Goal: Task Accomplishment & Management: Use online tool/utility

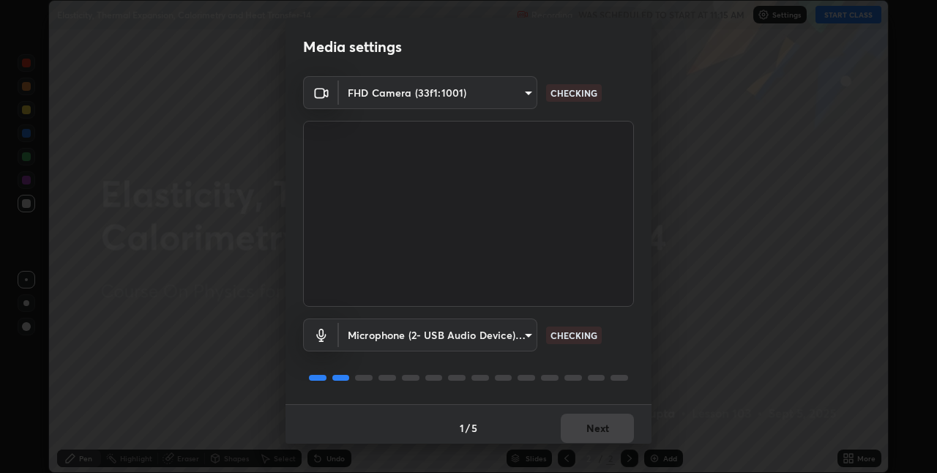
scroll to position [7, 0]
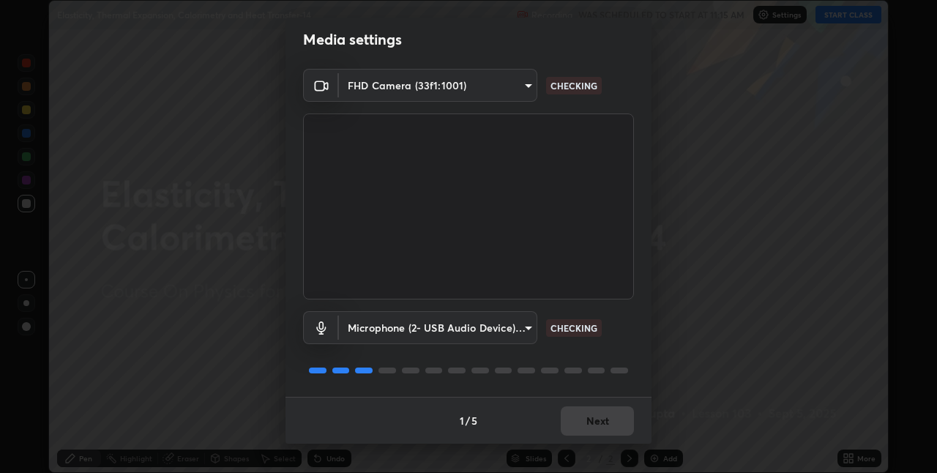
click at [594, 427] on div "1 / 5 Next" at bounding box center [468, 420] width 366 height 47
click at [596, 421] on div "1 / 5 Next" at bounding box center [468, 420] width 366 height 47
click at [597, 421] on div "1 / 5 Next" at bounding box center [468, 420] width 366 height 47
click at [597, 419] on div "1 / 5 Next" at bounding box center [468, 420] width 366 height 47
click at [585, 424] on div "1 / 5 Next" at bounding box center [468, 420] width 366 height 47
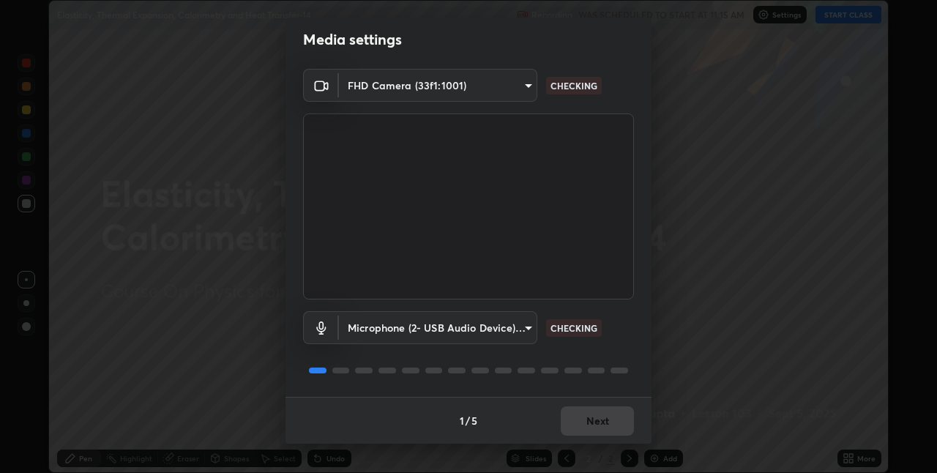
click at [589, 424] on div "1 / 5 Next" at bounding box center [468, 420] width 366 height 47
click at [589, 423] on div "1 / 5 Next" at bounding box center [468, 420] width 366 height 47
click at [590, 424] on button "Next" at bounding box center [597, 420] width 73 height 29
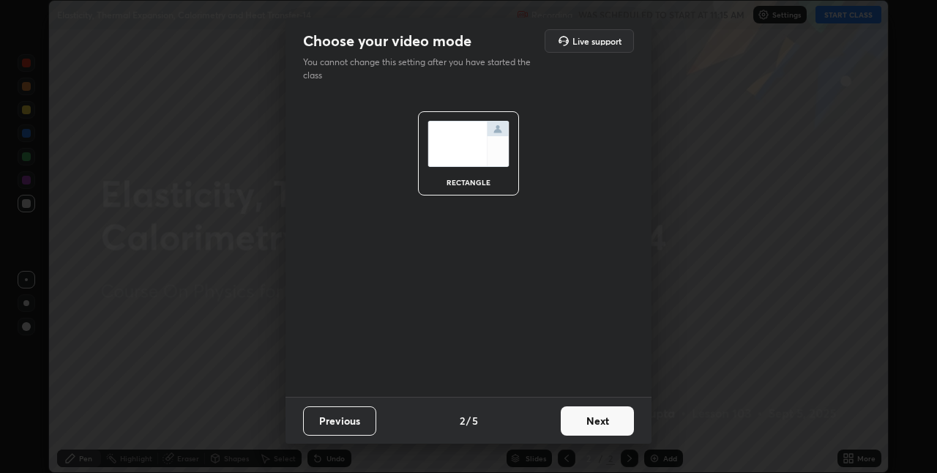
scroll to position [0, 0]
click at [593, 420] on button "Next" at bounding box center [597, 420] width 73 height 29
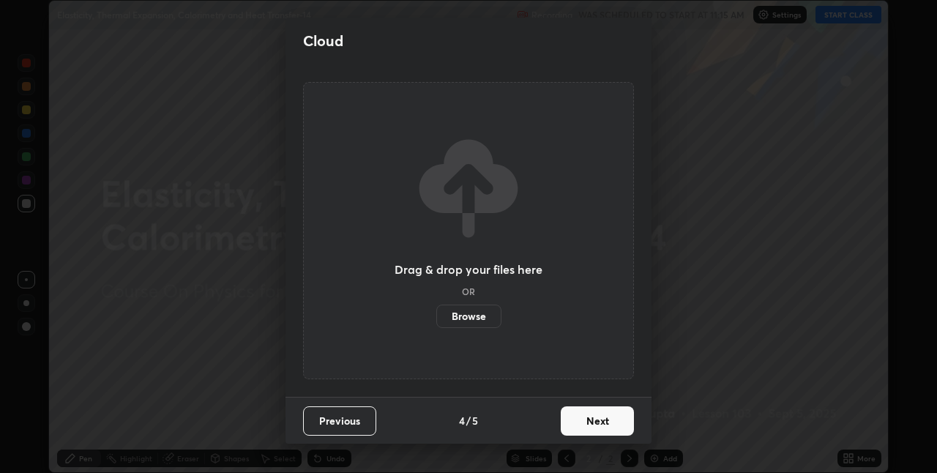
click at [591, 418] on button "Next" at bounding box center [597, 420] width 73 height 29
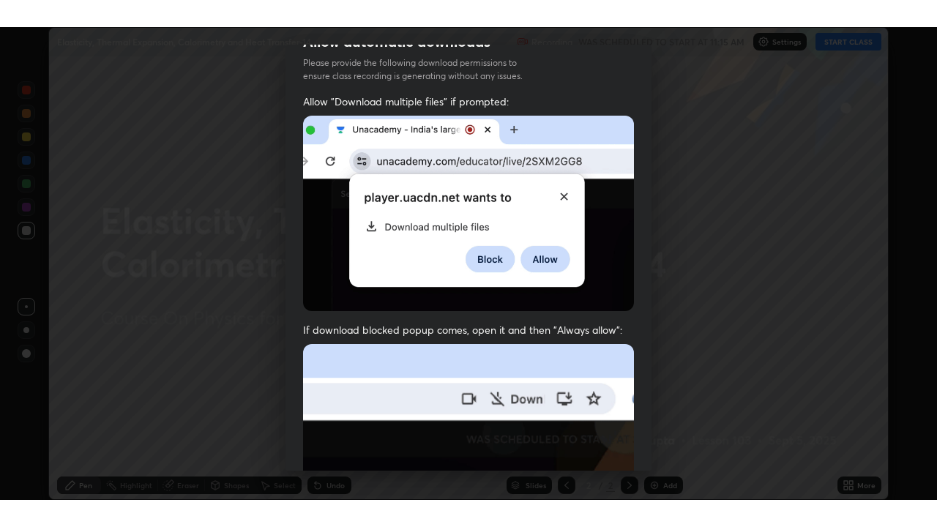
scroll to position [306, 0]
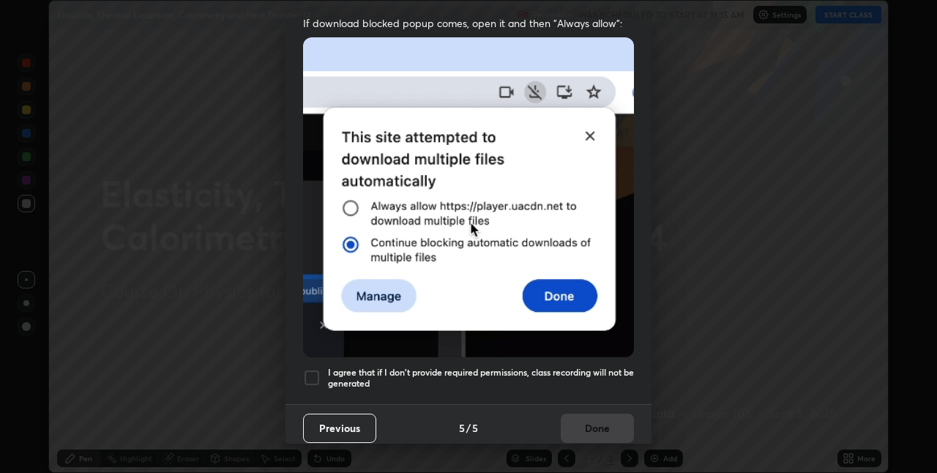
click at [473, 372] on h5 "I agree that if I don't provide required permissions, class recording will not …" at bounding box center [481, 378] width 306 height 23
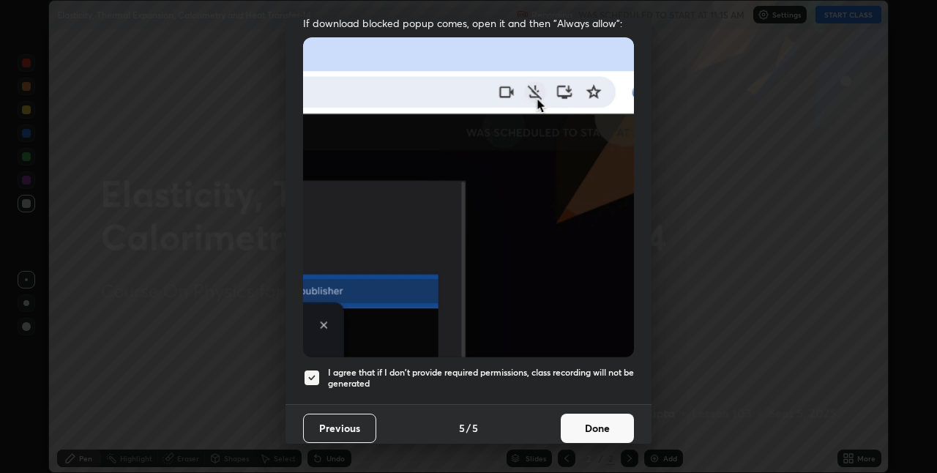
click at [583, 414] on button "Done" at bounding box center [597, 427] width 73 height 29
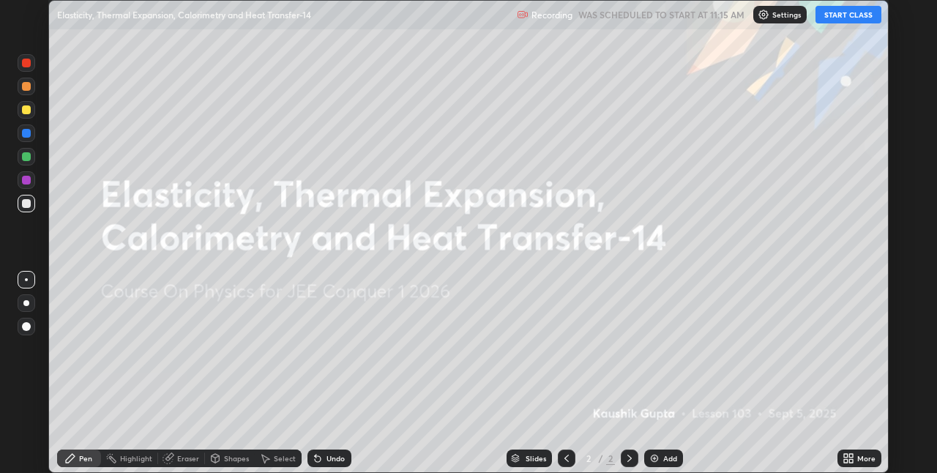
click at [850, 455] on icon at bounding box center [851, 456] width 4 height 4
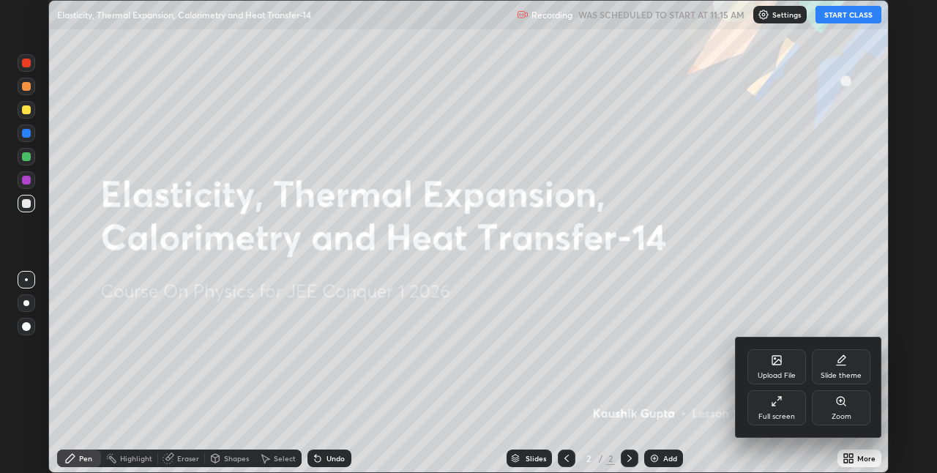
click at [798, 414] on div "Full screen" at bounding box center [776, 407] width 59 height 35
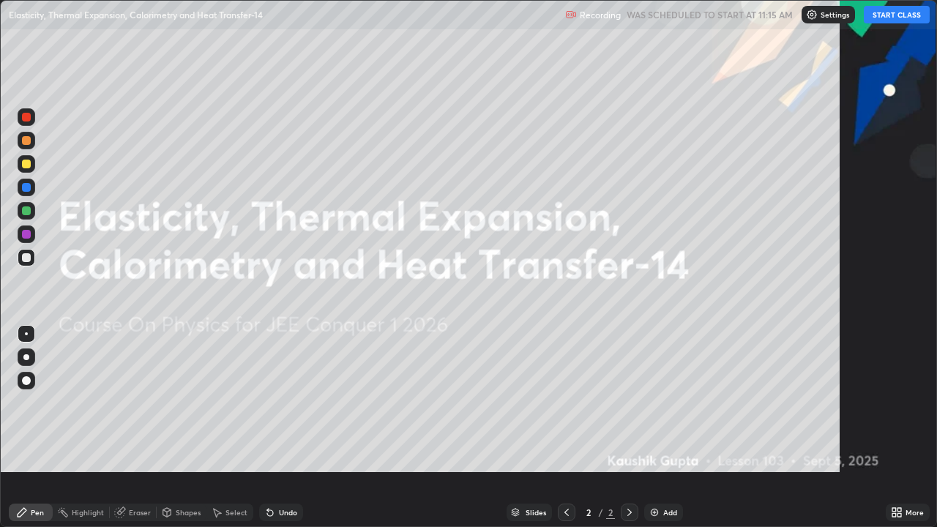
scroll to position [527, 937]
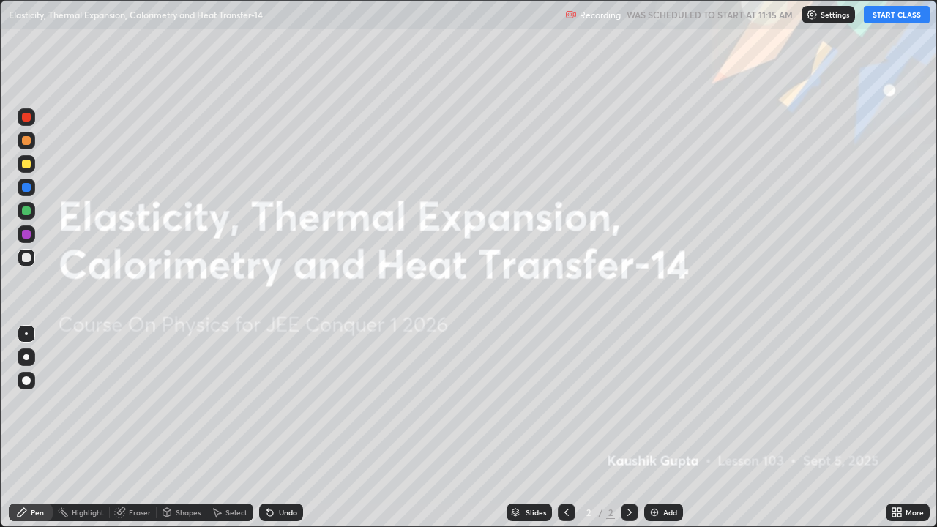
click at [899, 15] on button "START CLASS" at bounding box center [897, 15] width 66 height 18
click at [663, 472] on div "Add" at bounding box center [670, 512] width 14 height 7
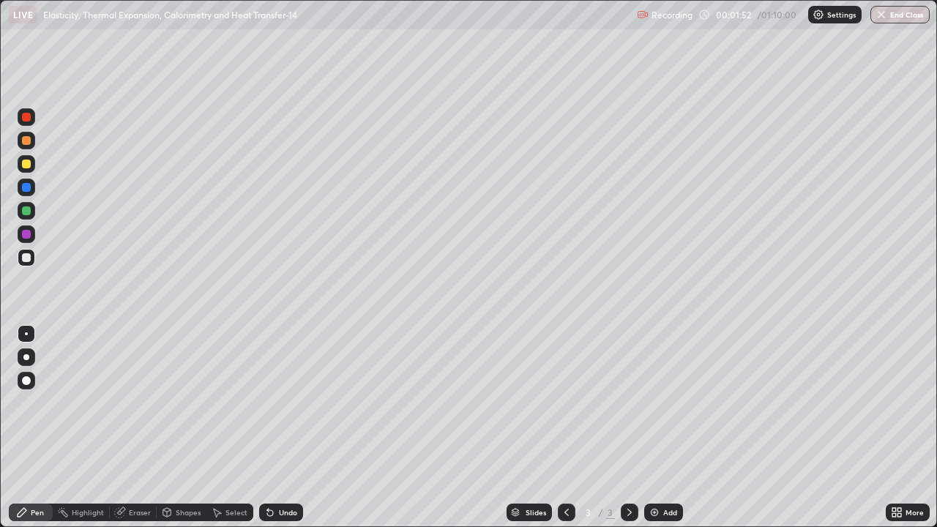
click at [659, 472] on div "Add" at bounding box center [663, 513] width 39 height 18
click at [565, 472] on icon at bounding box center [567, 512] width 12 height 12
click at [187, 472] on div "Shapes" at bounding box center [182, 513] width 50 height 18
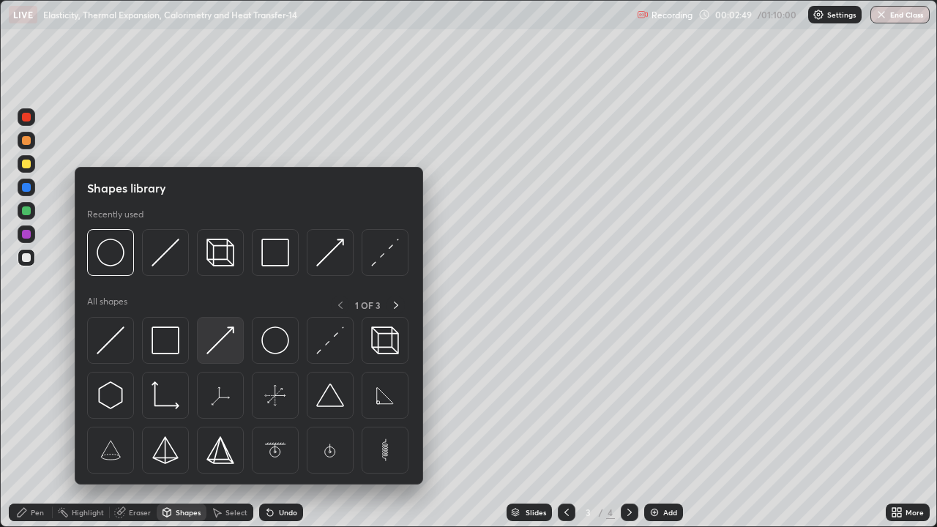
click at [222, 348] on img at bounding box center [220, 340] width 28 height 28
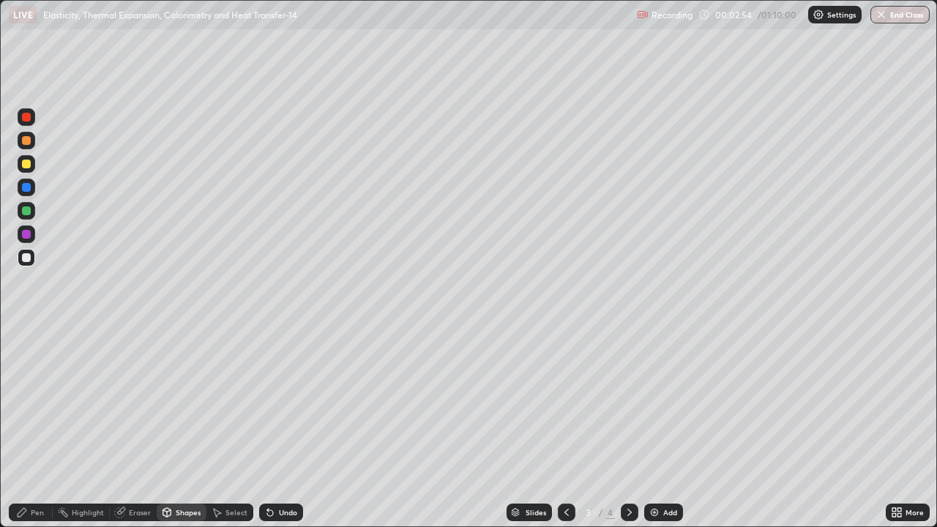
click at [37, 472] on div "Pen" at bounding box center [37, 512] width 13 height 7
click at [28, 210] on div at bounding box center [26, 210] width 9 height 9
click at [29, 472] on div "Pen" at bounding box center [31, 513] width 44 height 18
click at [27, 234] on div at bounding box center [26, 234] width 9 height 9
click at [285, 472] on div "Undo" at bounding box center [288, 512] width 18 height 7
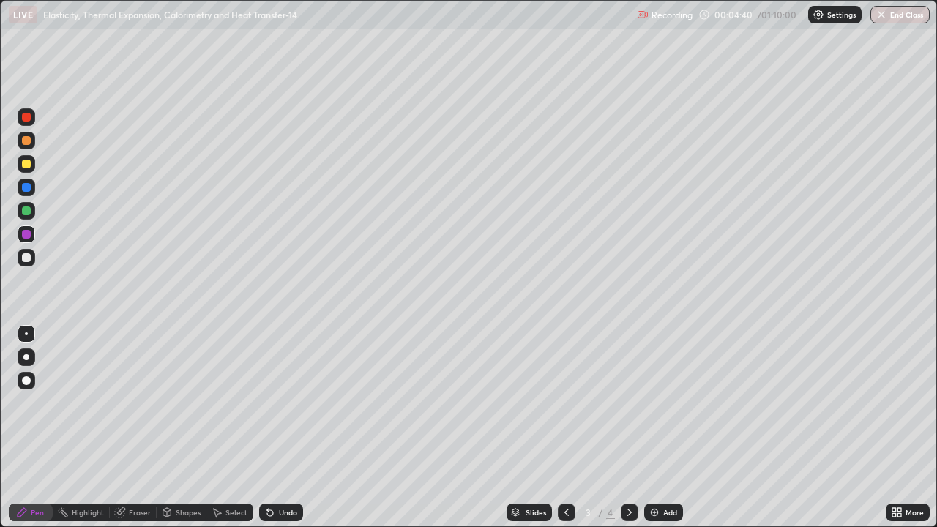
click at [294, 472] on div "Undo" at bounding box center [288, 512] width 18 height 7
click at [23, 255] on div at bounding box center [26, 257] width 9 height 9
click at [284, 472] on div "Undo" at bounding box center [288, 512] width 18 height 7
click at [28, 257] on div at bounding box center [26, 257] width 9 height 9
click at [27, 233] on div at bounding box center [26, 234] width 9 height 9
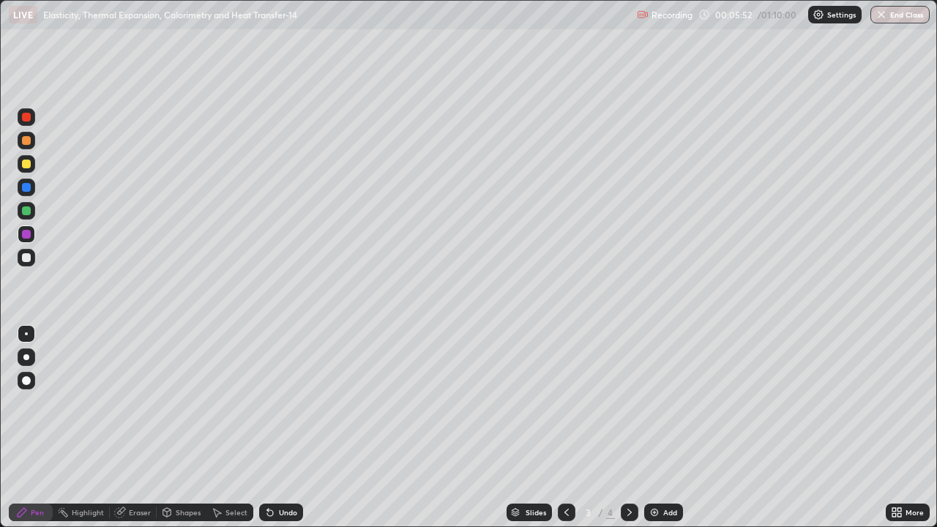
click at [274, 472] on div "Undo" at bounding box center [281, 513] width 44 height 18
click at [656, 472] on img at bounding box center [654, 512] width 12 height 12
click at [28, 119] on div at bounding box center [26, 117] width 9 height 9
click at [663, 472] on div "Add" at bounding box center [670, 512] width 14 height 7
click at [167, 472] on icon at bounding box center [167, 511] width 8 height 2
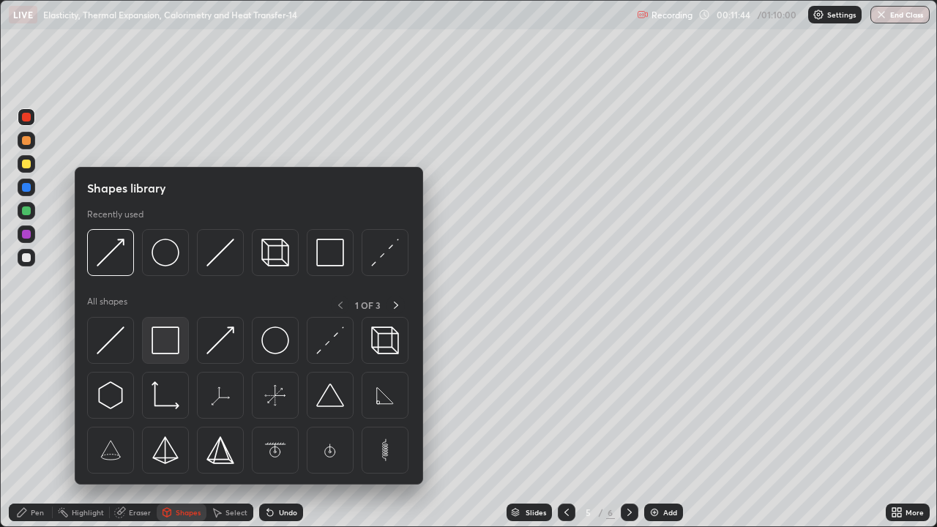
click at [161, 341] on img at bounding box center [165, 340] width 28 height 28
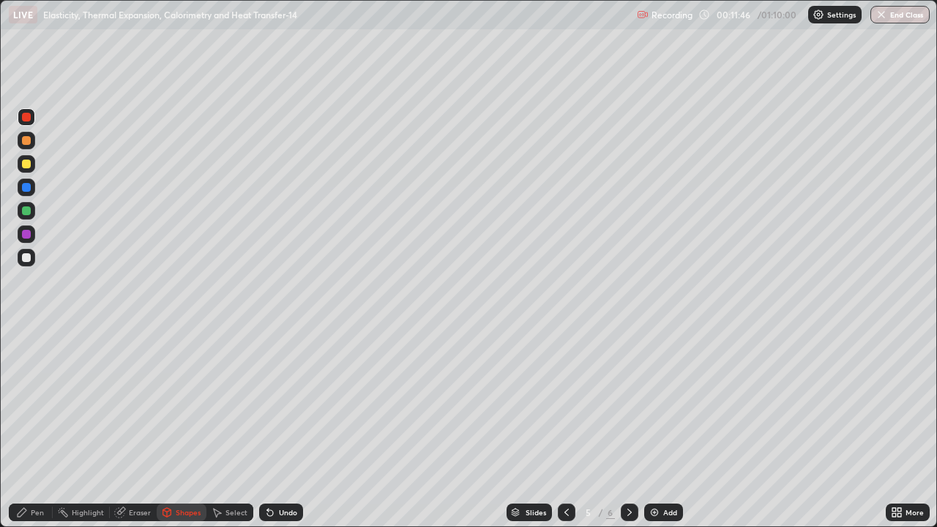
click at [37, 472] on div "Pen" at bounding box center [37, 512] width 13 height 7
click at [30, 236] on div at bounding box center [26, 234] width 9 height 9
click at [132, 472] on div "Eraser" at bounding box center [140, 512] width 22 height 7
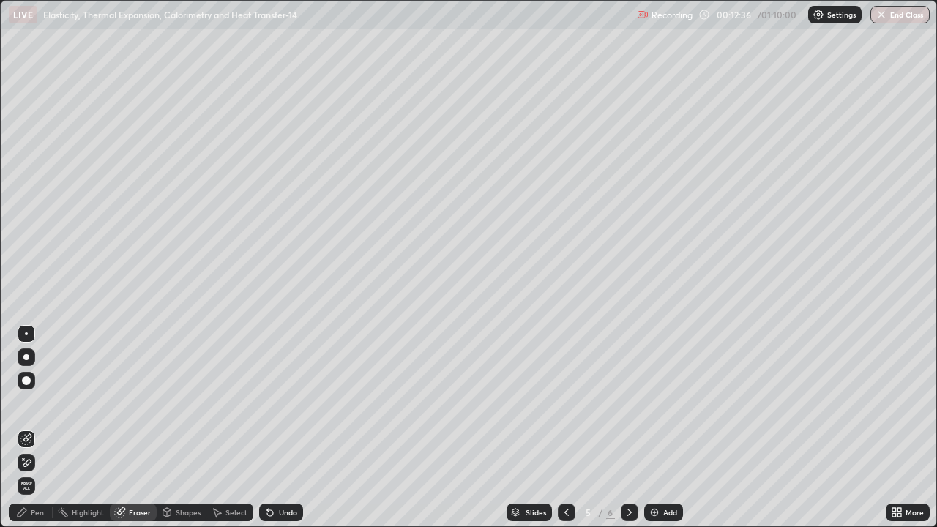
click at [25, 472] on icon at bounding box center [22, 512] width 12 height 12
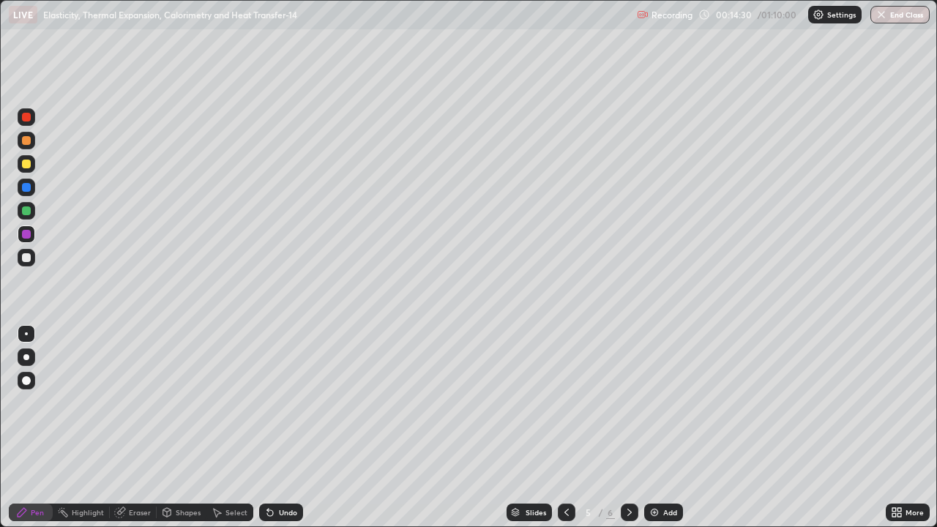
click at [147, 472] on div "Eraser" at bounding box center [140, 512] width 22 height 7
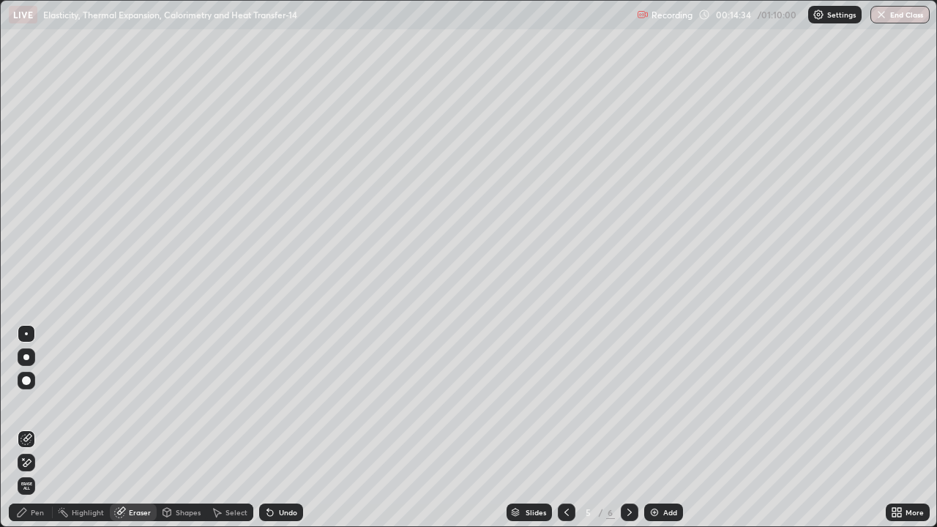
click at [37, 472] on div "Pen" at bounding box center [37, 512] width 13 height 7
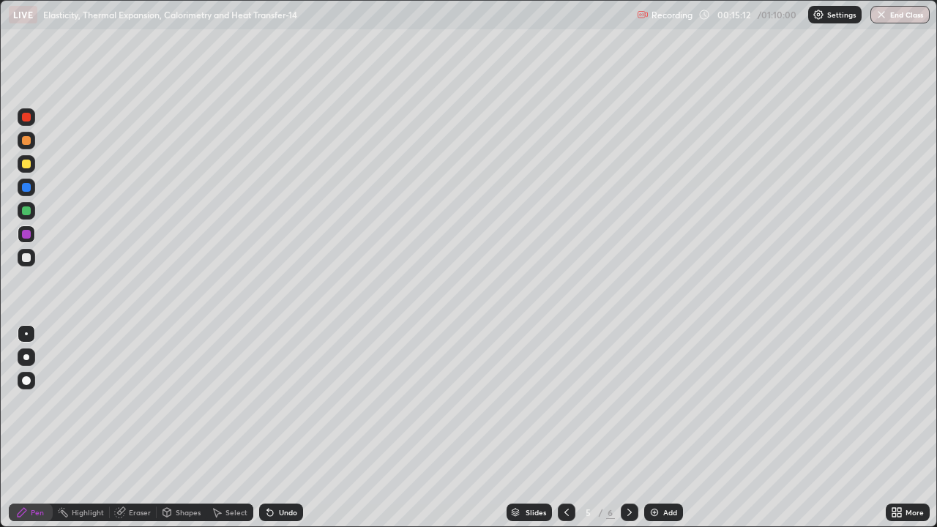
click at [30, 141] on div at bounding box center [26, 140] width 9 height 9
click at [282, 472] on div "Undo" at bounding box center [281, 513] width 44 height 18
click at [655, 472] on img at bounding box center [654, 512] width 12 height 12
click at [28, 112] on div at bounding box center [27, 117] width 18 height 18
click at [174, 472] on div "Shapes" at bounding box center [182, 513] width 50 height 18
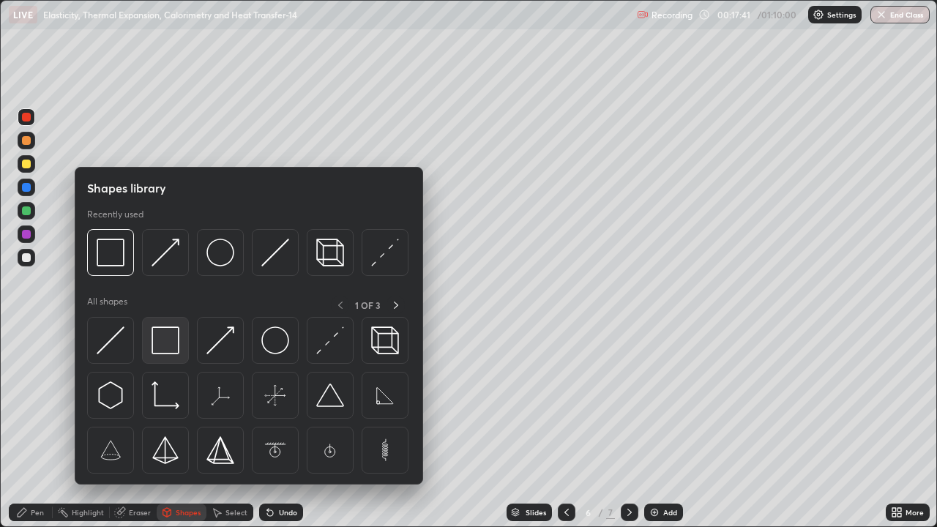
click at [171, 344] on img at bounding box center [165, 340] width 28 height 28
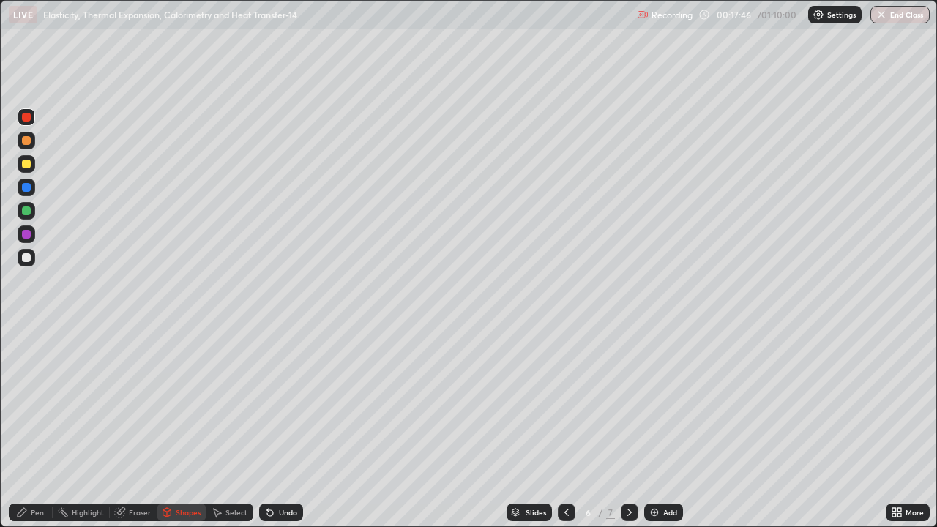
click at [43, 472] on div "Pen" at bounding box center [31, 513] width 44 height 18
click at [23, 260] on div at bounding box center [26, 257] width 9 height 9
click at [23, 214] on div at bounding box center [26, 210] width 9 height 9
click at [23, 191] on div at bounding box center [27, 188] width 18 height 18
click at [668, 472] on div "Add" at bounding box center [670, 512] width 14 height 7
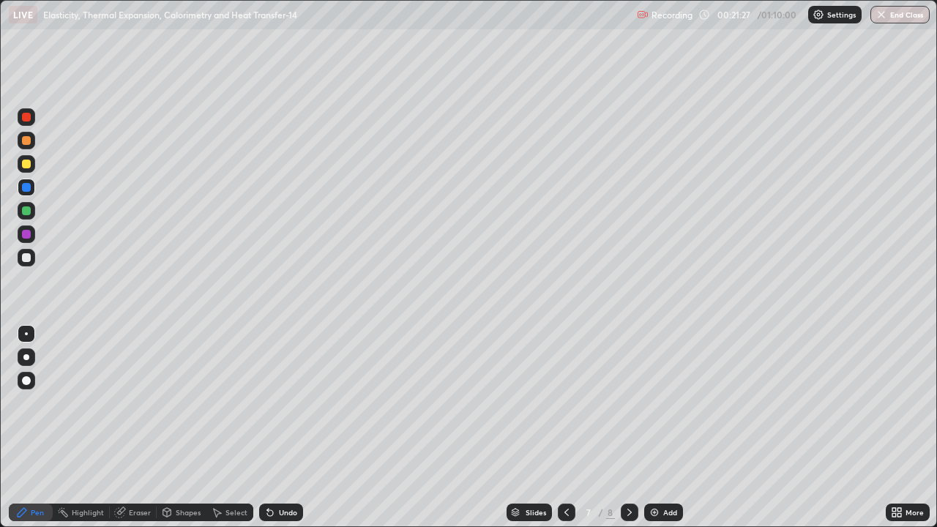
click at [25, 234] on div at bounding box center [26, 234] width 9 height 9
click at [179, 472] on div "Shapes" at bounding box center [182, 513] width 50 height 18
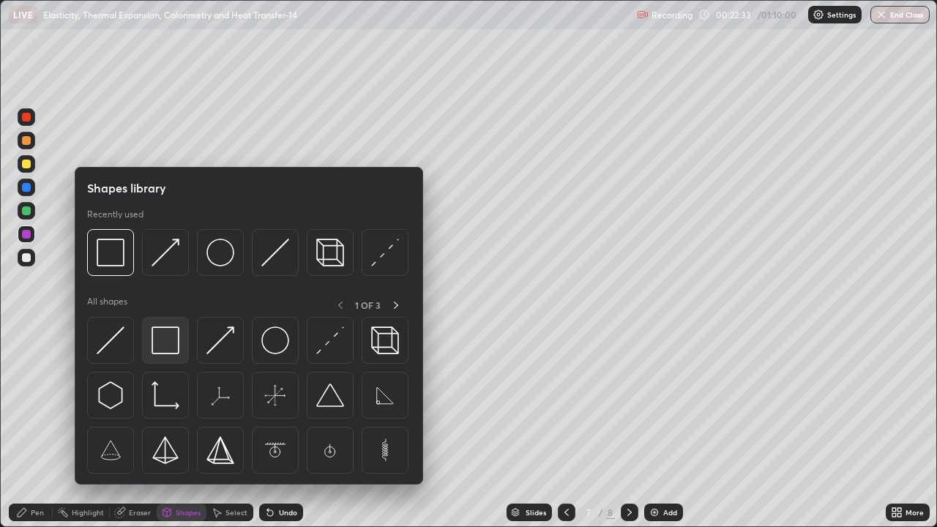
click at [165, 353] on img at bounding box center [165, 340] width 28 height 28
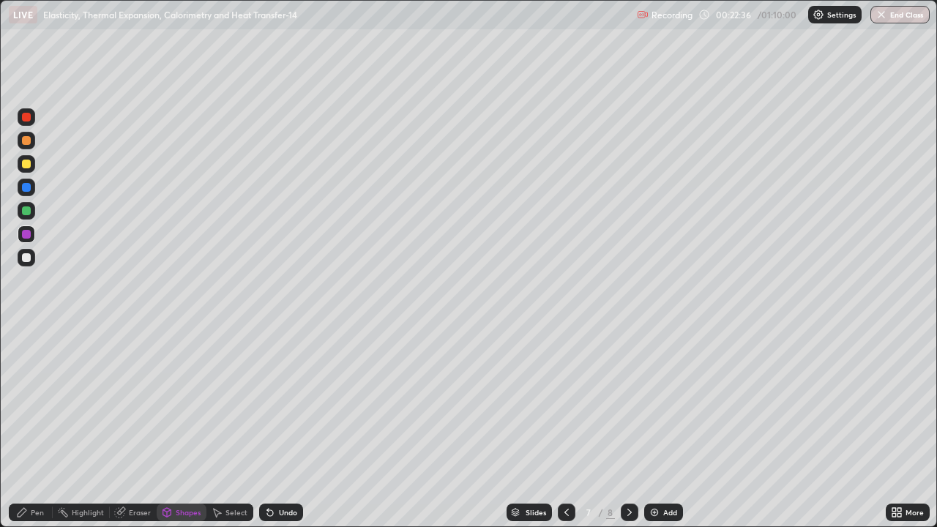
click at [176, 472] on div "Shapes" at bounding box center [188, 512] width 25 height 7
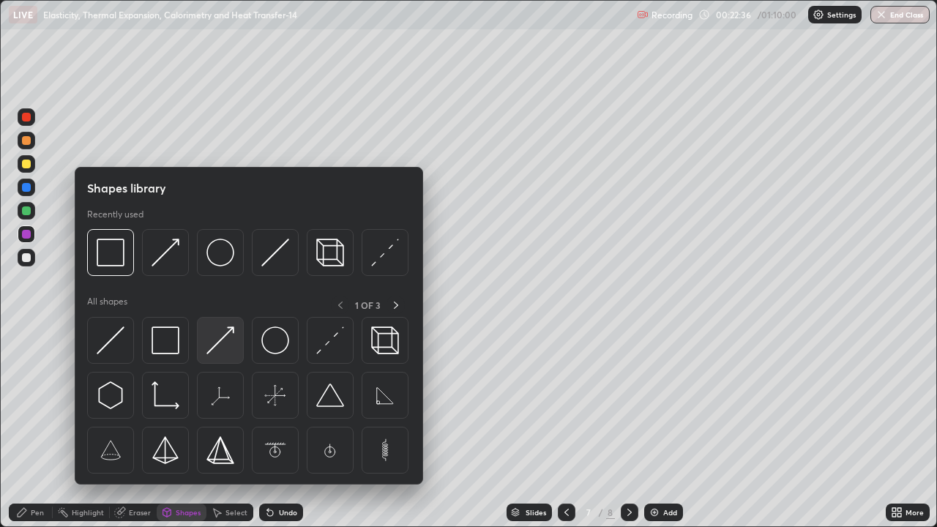
click at [206, 346] on div at bounding box center [220, 340] width 47 height 47
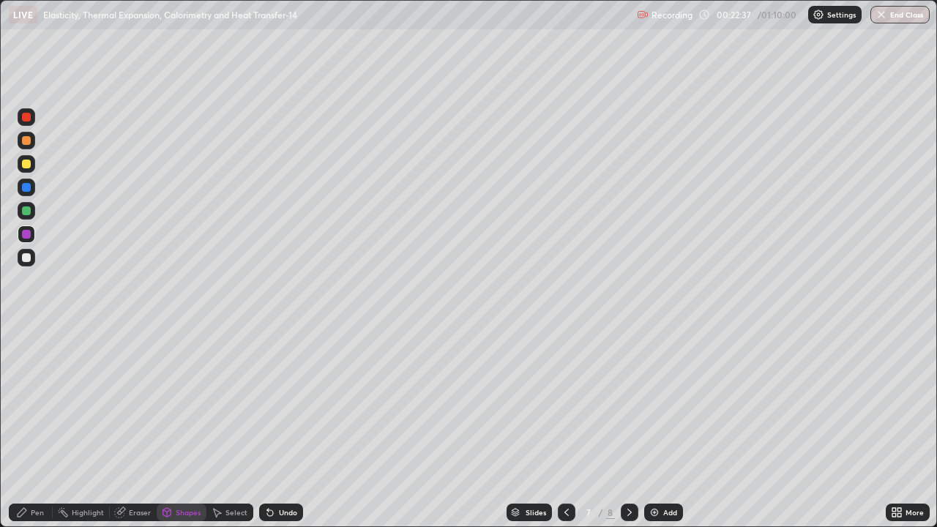
click at [29, 255] on div at bounding box center [26, 257] width 9 height 9
click at [26, 252] on div at bounding box center [27, 258] width 18 height 18
click at [28, 208] on div at bounding box center [26, 210] width 9 height 9
click at [267, 472] on icon at bounding box center [267, 509] width 1 height 1
click at [19, 472] on icon at bounding box center [22, 512] width 12 height 12
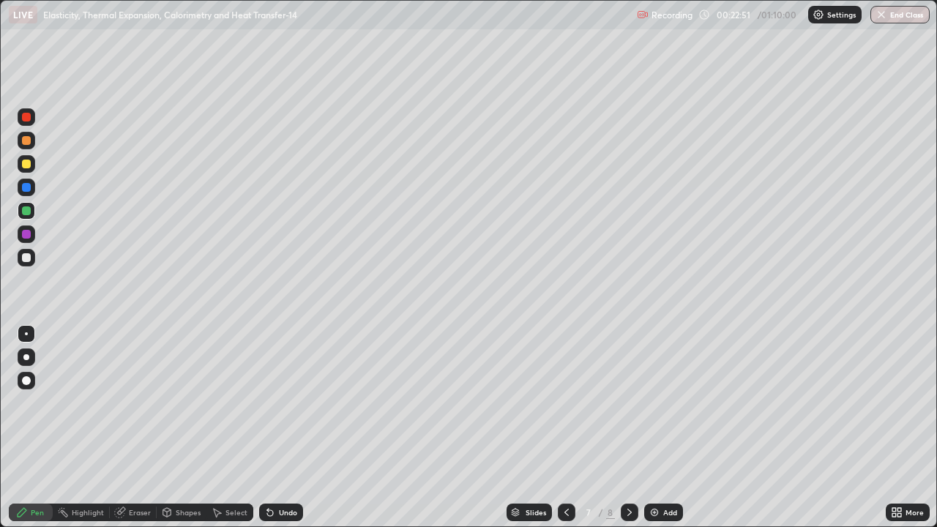
click at [167, 472] on icon at bounding box center [167, 514] width 0 height 5
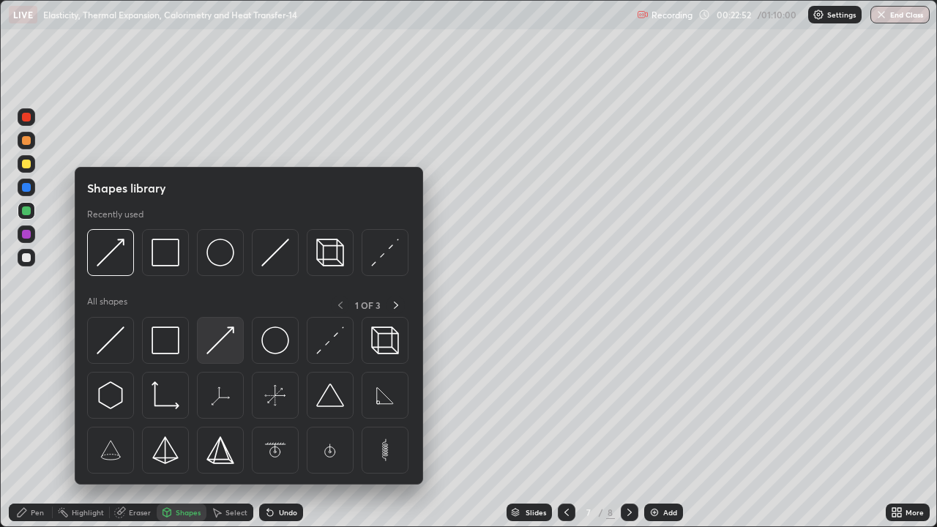
click at [220, 339] on img at bounding box center [220, 340] width 28 height 28
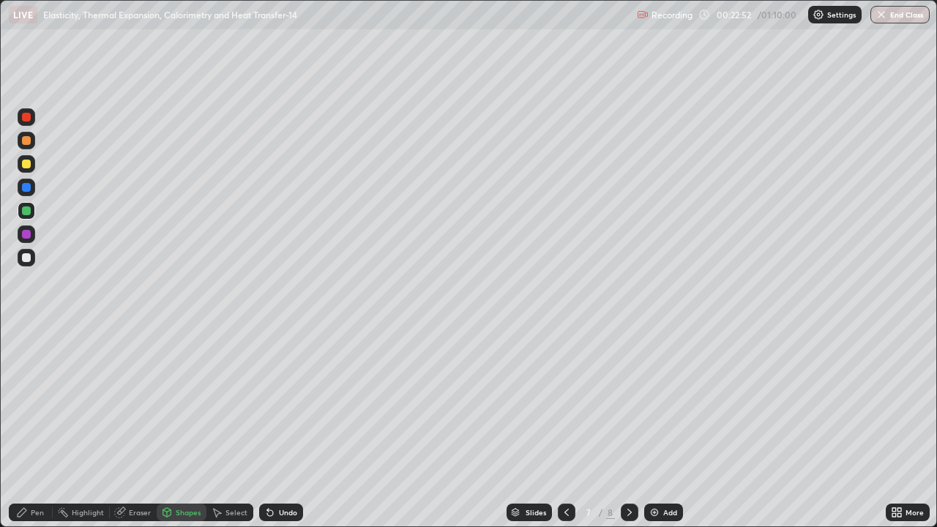
click at [29, 164] on div at bounding box center [26, 164] width 9 height 9
click at [274, 472] on div "Undo" at bounding box center [281, 513] width 44 height 18
click at [30, 190] on div at bounding box center [27, 188] width 18 height 18
click at [26, 184] on div at bounding box center [26, 187] width 9 height 9
click at [23, 160] on div at bounding box center [26, 164] width 9 height 9
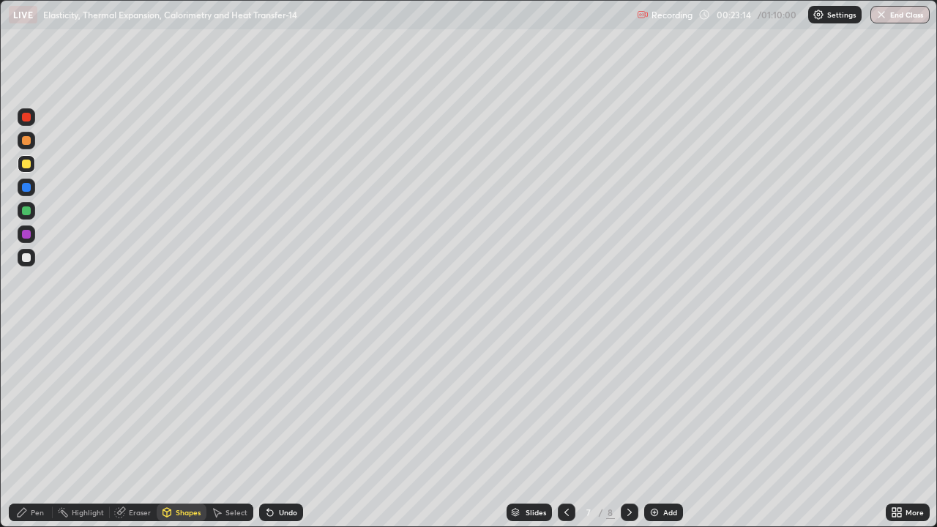
click at [285, 472] on div "Undo" at bounding box center [288, 512] width 18 height 7
click at [38, 472] on div "Pen" at bounding box center [37, 512] width 13 height 7
click at [173, 472] on div "Shapes" at bounding box center [182, 513] width 50 height 18
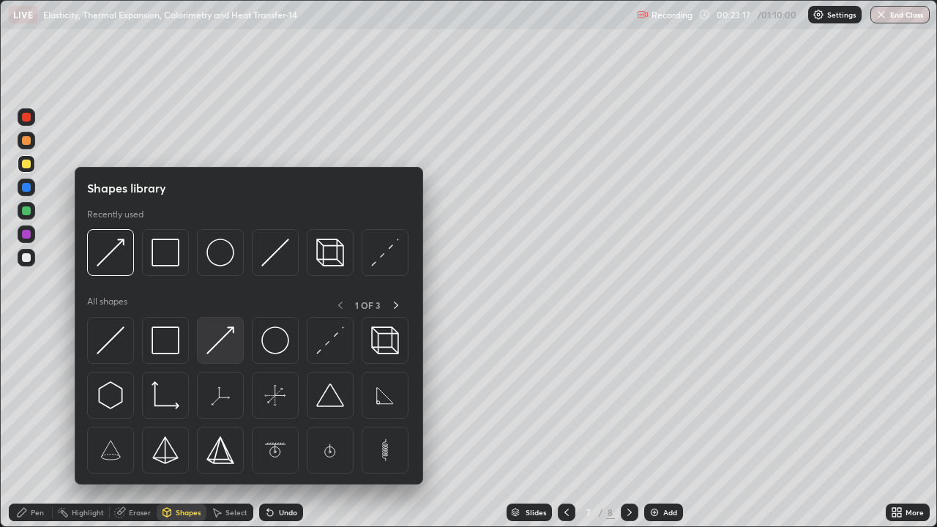
click at [222, 345] on img at bounding box center [220, 340] width 28 height 28
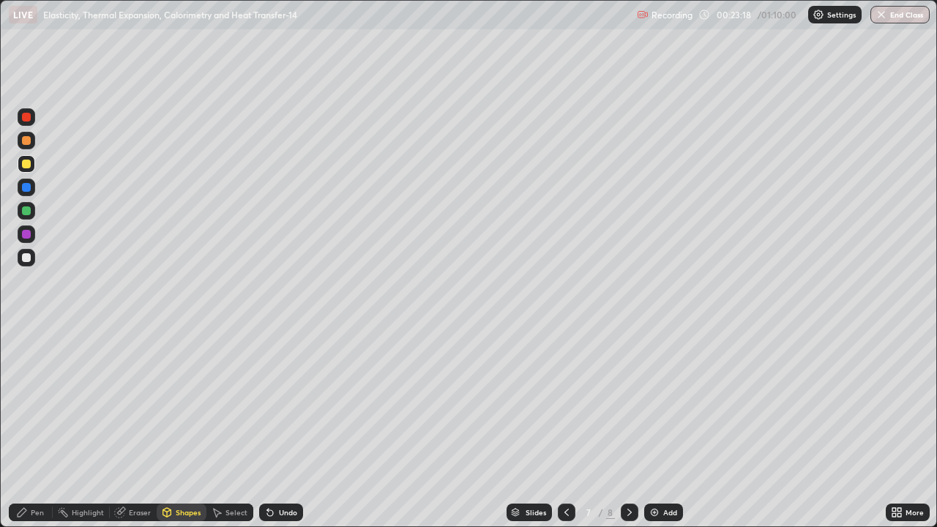
click at [28, 258] on div at bounding box center [26, 257] width 9 height 9
click at [24, 121] on div at bounding box center [26, 117] width 9 height 9
click at [28, 210] on div at bounding box center [26, 210] width 9 height 9
click at [27, 119] on div at bounding box center [26, 117] width 9 height 9
click at [25, 143] on div at bounding box center [26, 140] width 9 height 9
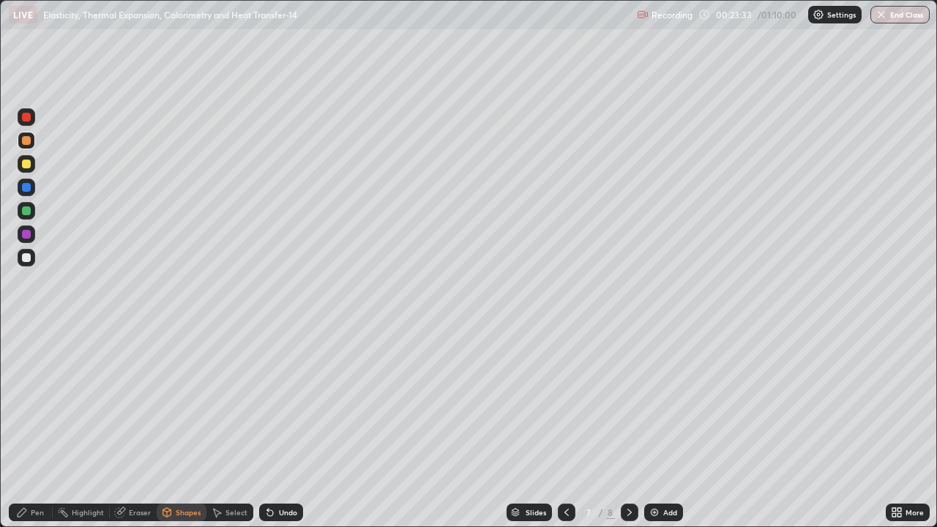
click at [280, 472] on div "Undo" at bounding box center [281, 513] width 44 height 18
click at [31, 472] on div "Pen" at bounding box center [37, 512] width 13 height 7
click at [275, 472] on div "Undo" at bounding box center [281, 513] width 44 height 18
click at [29, 162] on div at bounding box center [26, 164] width 9 height 9
click at [30, 121] on div at bounding box center [27, 117] width 18 height 18
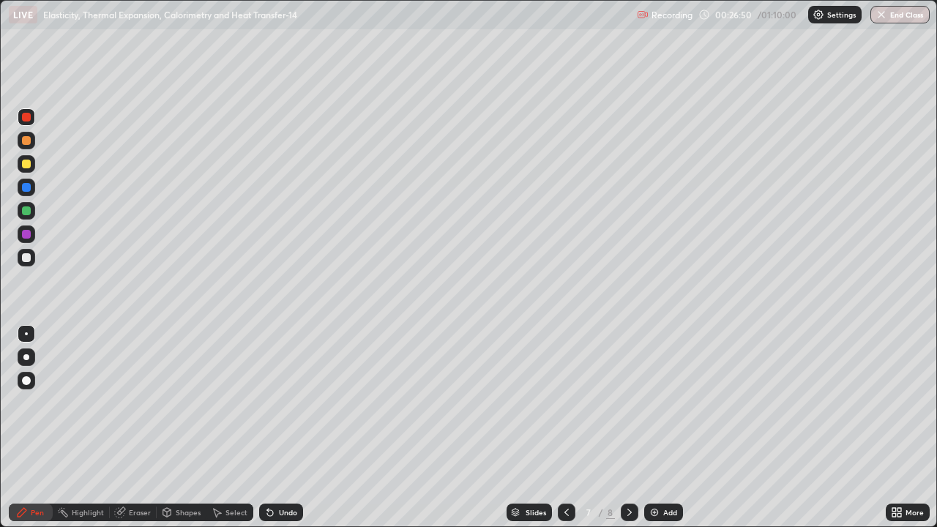
click at [282, 472] on div "Undo" at bounding box center [288, 512] width 18 height 7
click at [284, 472] on div "Undo" at bounding box center [281, 513] width 44 height 18
click at [289, 472] on div "Undo" at bounding box center [281, 513] width 44 height 18
click at [664, 472] on div "Add" at bounding box center [670, 512] width 14 height 7
click at [25, 234] on div at bounding box center [26, 234] width 9 height 9
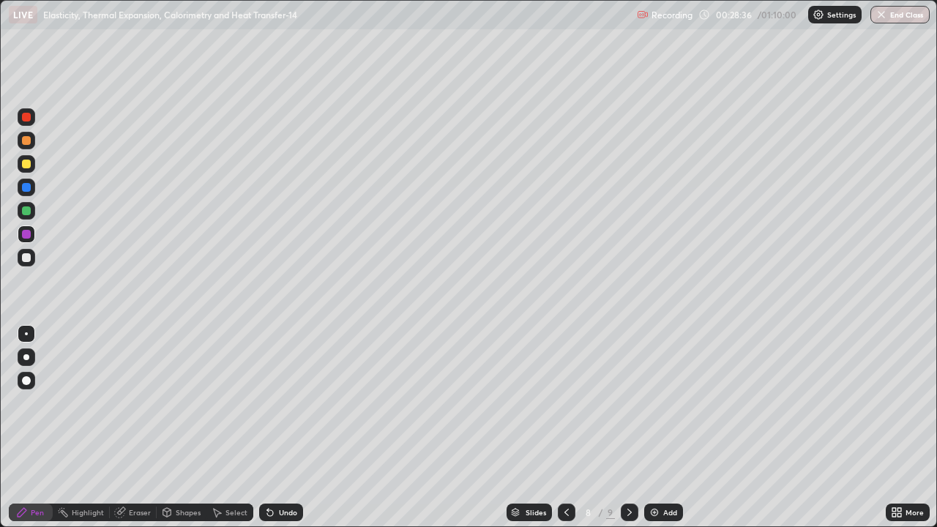
click at [24, 165] on div at bounding box center [26, 164] width 9 height 9
click at [173, 472] on div "Shapes" at bounding box center [182, 513] width 50 height 18
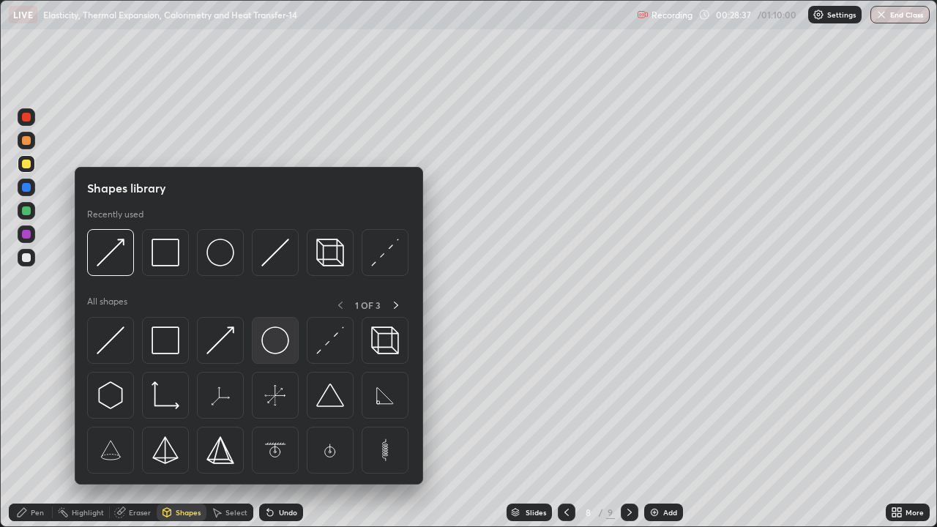
click at [267, 348] on img at bounding box center [275, 340] width 28 height 28
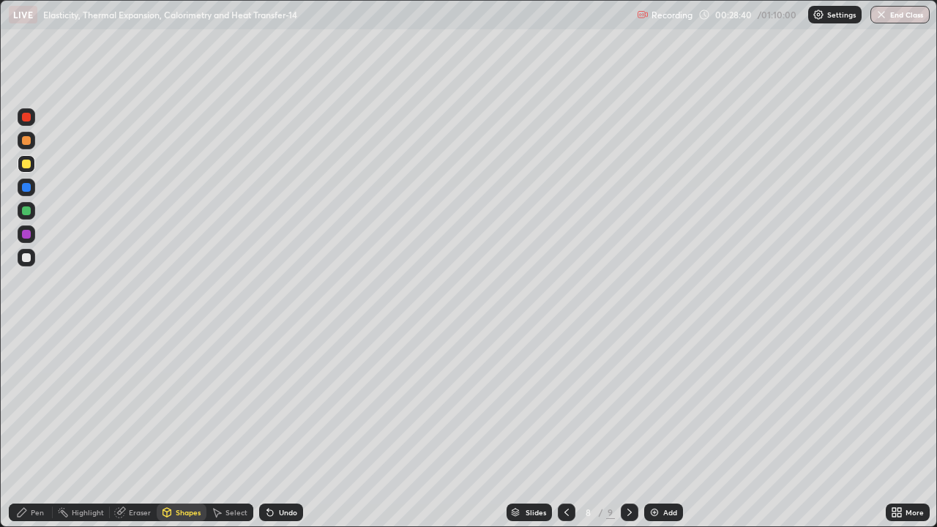
click at [29, 472] on div "Pen" at bounding box center [31, 513] width 44 height 18
click at [29, 258] on div at bounding box center [26, 257] width 9 height 9
click at [279, 472] on div "Undo" at bounding box center [288, 512] width 18 height 7
click at [176, 472] on div "Shapes" at bounding box center [182, 513] width 50 height 18
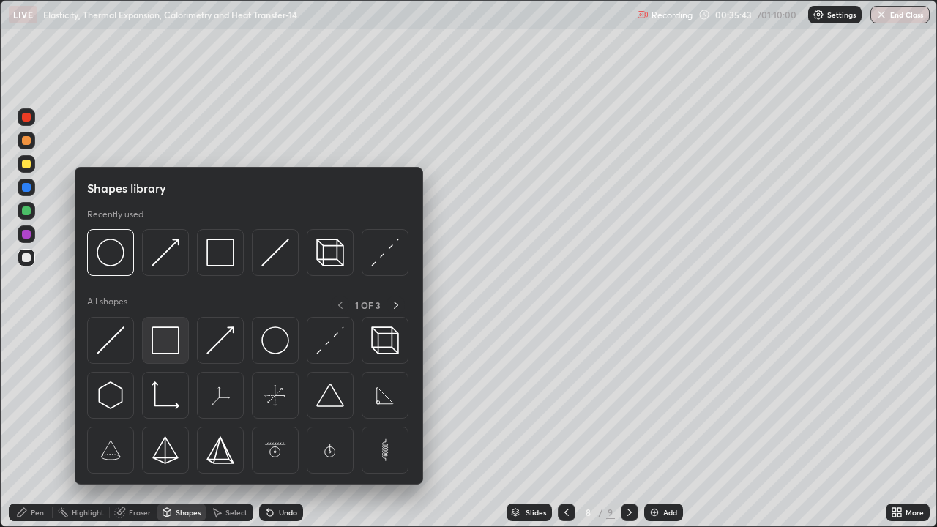
click at [168, 345] on img at bounding box center [165, 340] width 28 height 28
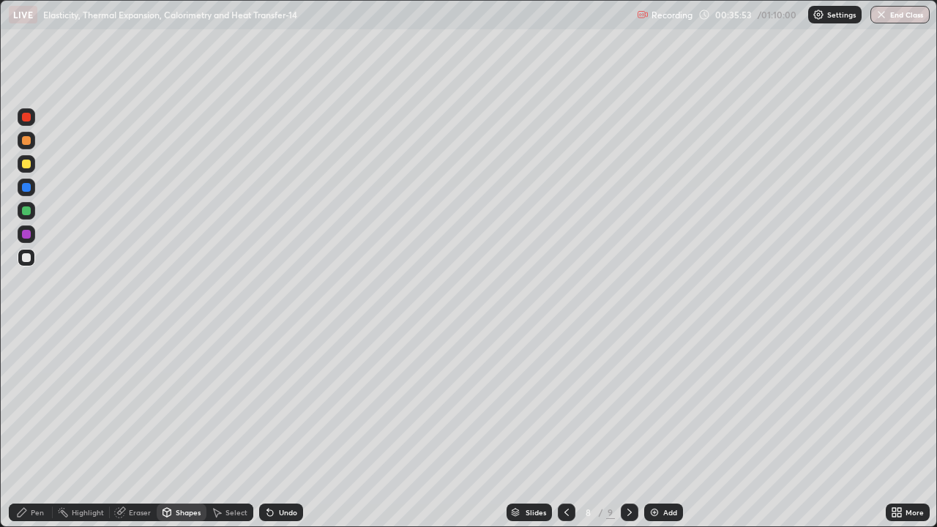
click at [174, 472] on div "Shapes" at bounding box center [182, 513] width 50 height 18
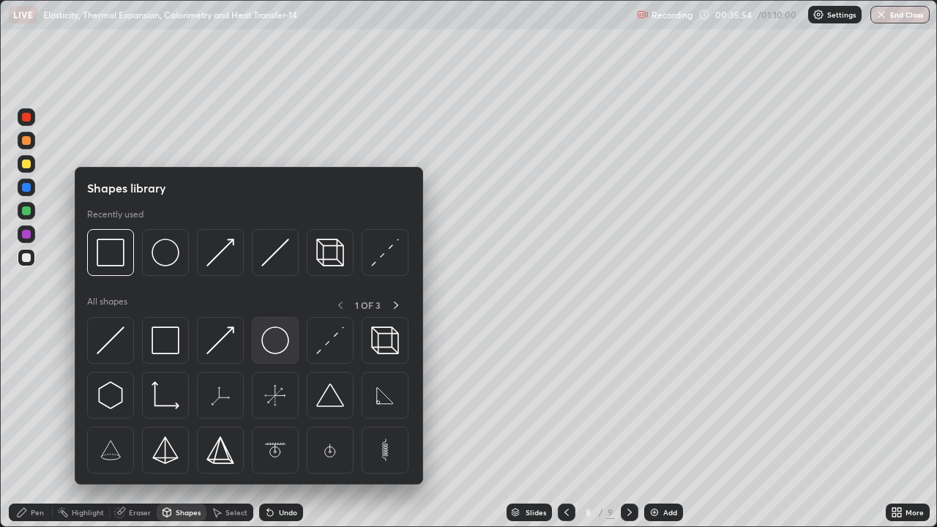
click at [269, 349] on img at bounding box center [275, 340] width 28 height 28
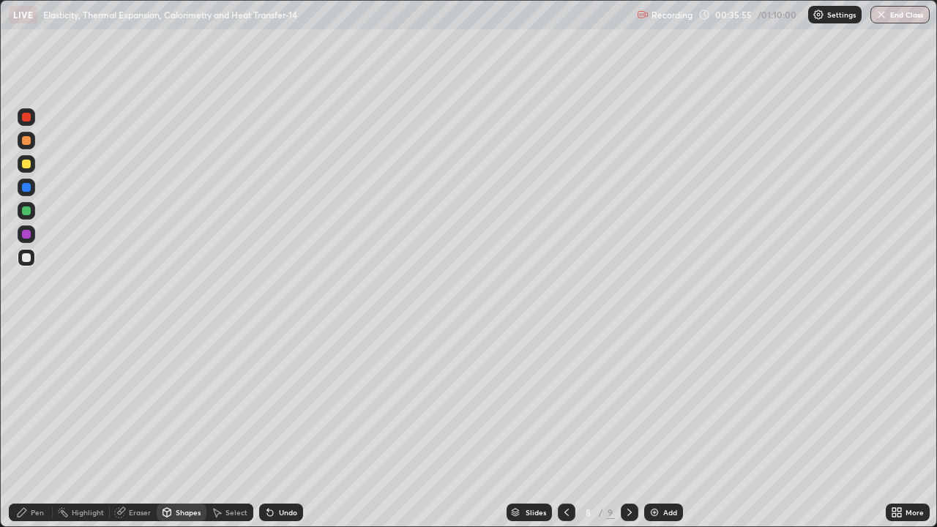
click at [26, 118] on div at bounding box center [26, 117] width 9 height 9
click at [285, 472] on div "Undo" at bounding box center [288, 512] width 18 height 7
click at [26, 258] on div at bounding box center [26, 257] width 9 height 9
click at [269, 472] on icon at bounding box center [270, 513] width 6 height 6
click at [32, 472] on div "Pen" at bounding box center [37, 512] width 13 height 7
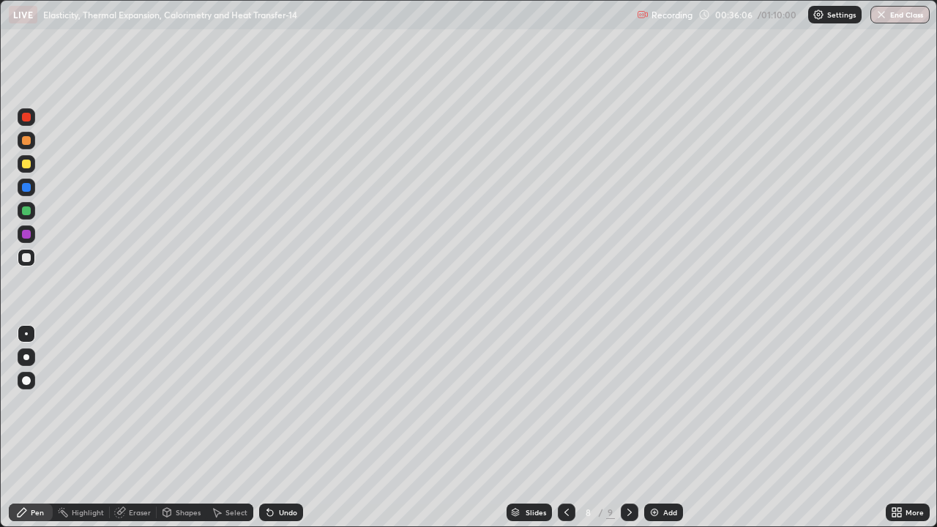
click at [29, 257] on div at bounding box center [26, 257] width 9 height 9
click at [283, 472] on div "Undo" at bounding box center [288, 512] width 18 height 7
click at [269, 472] on icon at bounding box center [270, 513] width 6 height 6
click at [177, 472] on div "Shapes" at bounding box center [182, 513] width 50 height 18
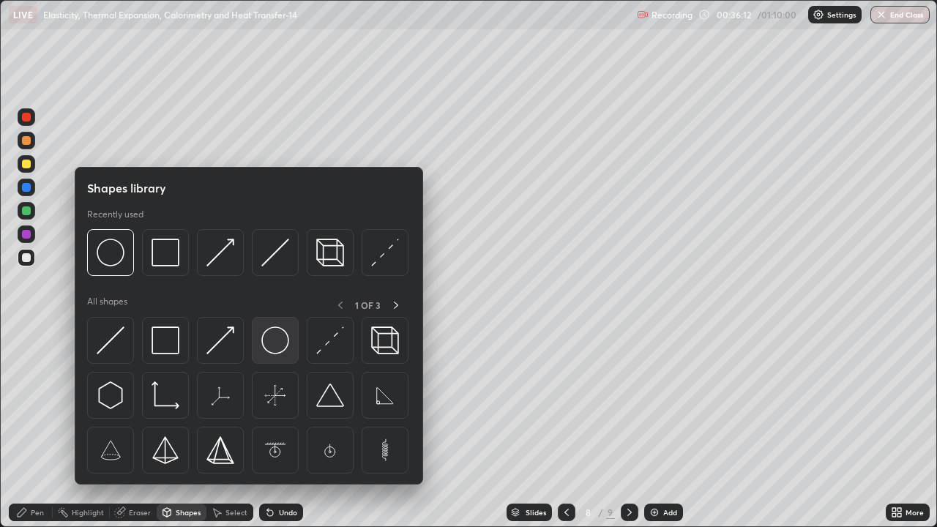
click at [267, 345] on img at bounding box center [275, 340] width 28 height 28
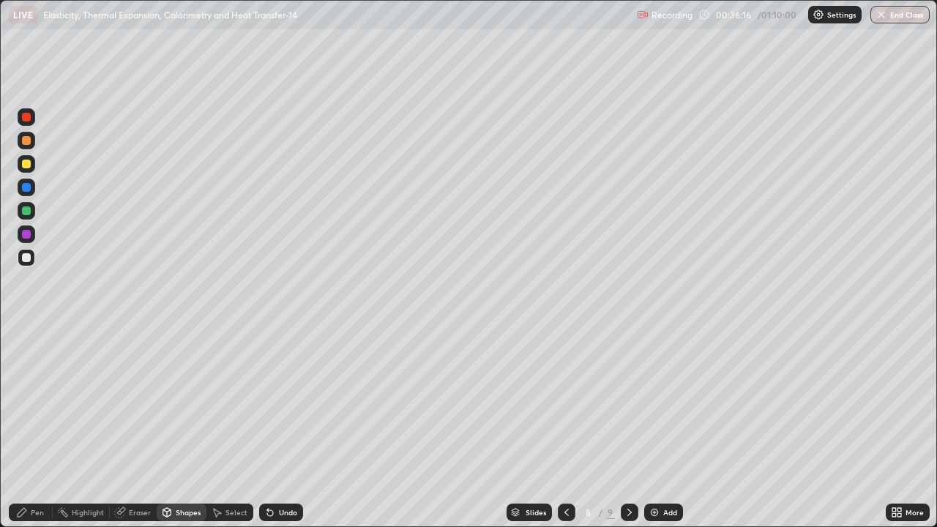
click at [38, 472] on div "Pen" at bounding box center [31, 513] width 44 height 18
click at [28, 168] on div at bounding box center [26, 164] width 9 height 9
click at [228, 472] on div "Select" at bounding box center [236, 512] width 22 height 7
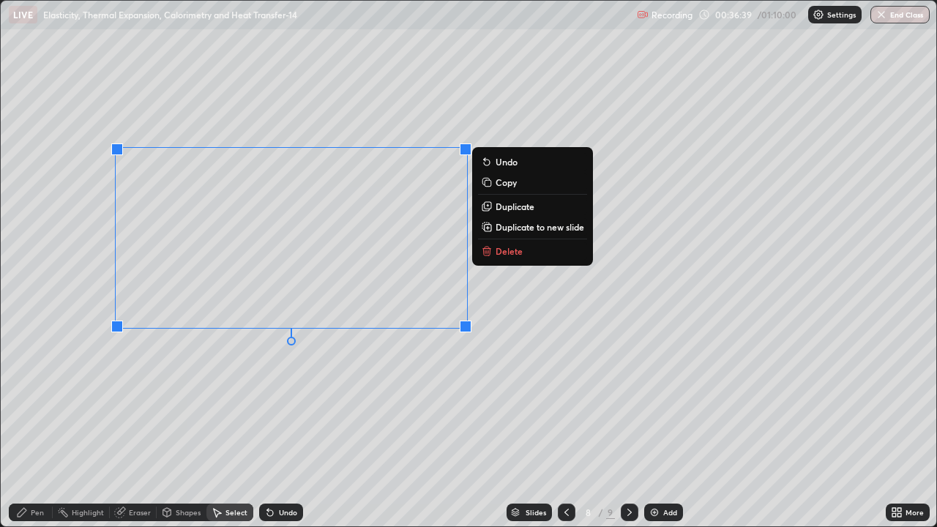
click at [504, 205] on p "Duplicate" at bounding box center [514, 207] width 39 height 12
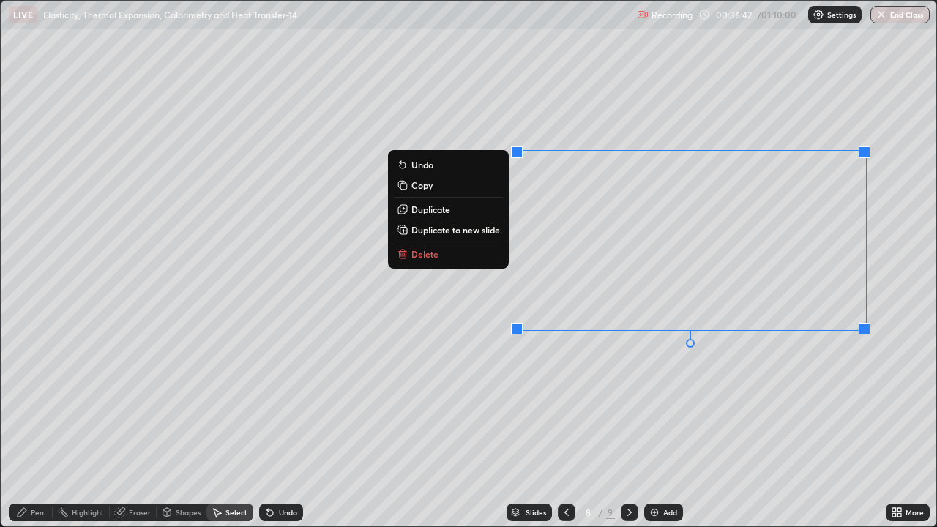
click at [343, 457] on div "0 ° Undo Copy Duplicate Duplicate to new slide Delete" at bounding box center [468, 263] width 935 height 525
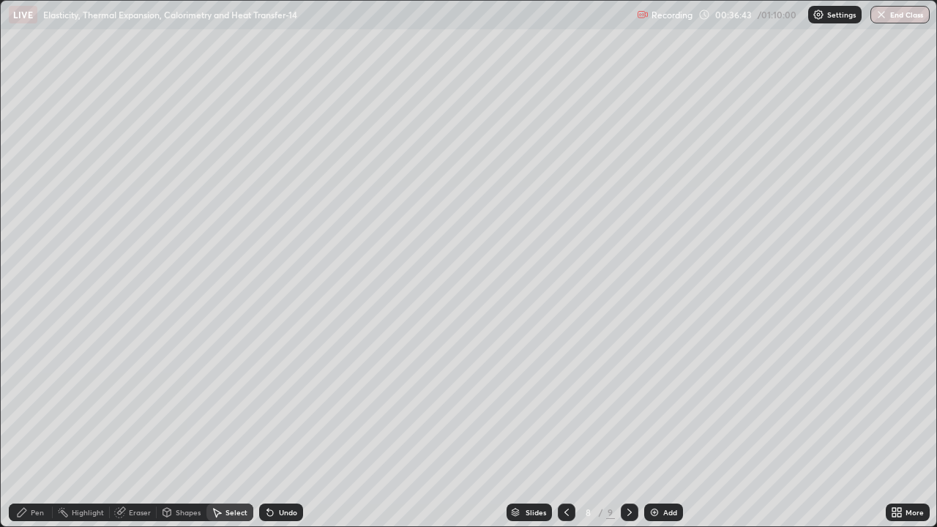
click at [20, 472] on icon at bounding box center [22, 512] width 9 height 9
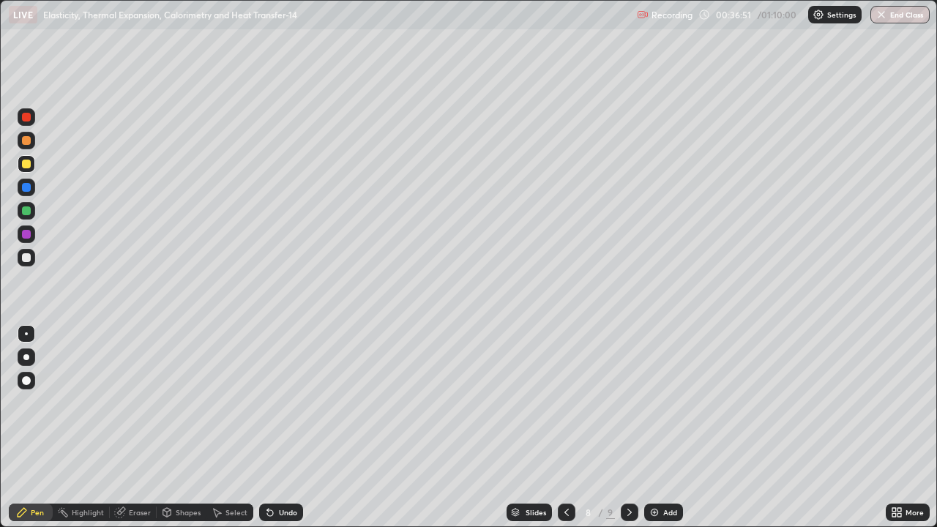
click at [29, 185] on div at bounding box center [26, 187] width 9 height 9
click at [23, 210] on div at bounding box center [26, 210] width 9 height 9
click at [23, 231] on div at bounding box center [26, 234] width 9 height 9
click at [24, 253] on div at bounding box center [26, 257] width 9 height 9
click at [24, 181] on div at bounding box center [27, 188] width 18 height 18
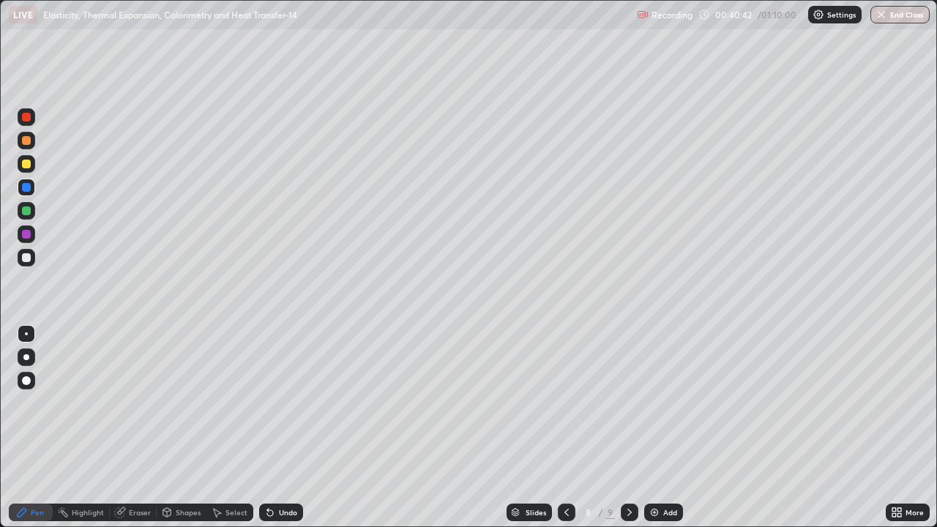
click at [28, 260] on div at bounding box center [26, 257] width 9 height 9
click at [288, 472] on div "Undo" at bounding box center [288, 512] width 18 height 7
click at [289, 472] on div "Undo" at bounding box center [288, 512] width 18 height 7
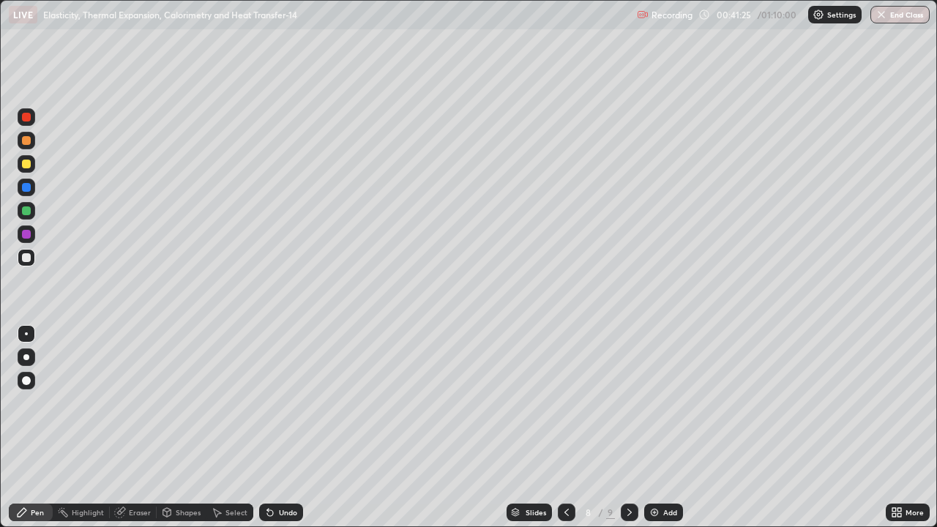
click at [22, 209] on div at bounding box center [26, 210] width 9 height 9
click at [565, 472] on icon at bounding box center [567, 512] width 12 height 12
click at [283, 472] on div "Undo" at bounding box center [288, 512] width 18 height 7
click at [291, 472] on div "Undo" at bounding box center [288, 512] width 18 height 7
click at [296, 472] on div "Undo" at bounding box center [281, 513] width 44 height 18
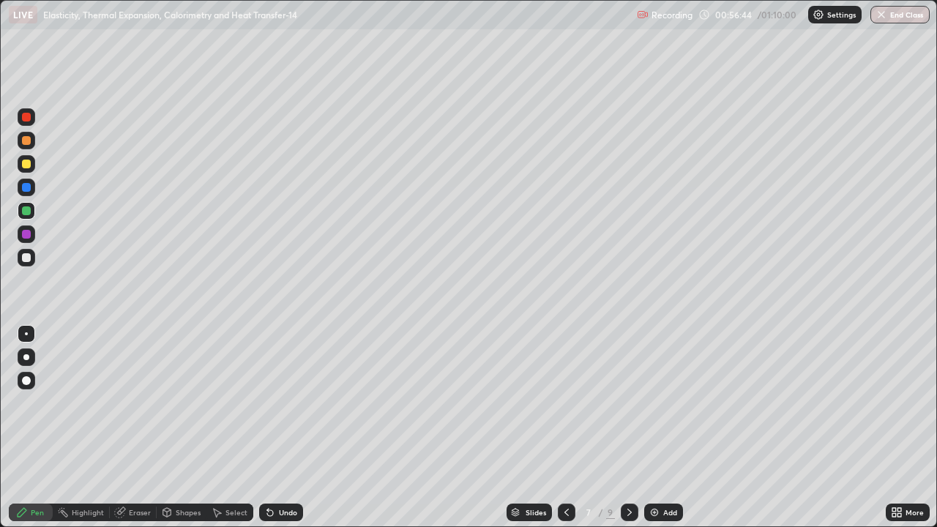
click at [295, 472] on div "Undo" at bounding box center [281, 513] width 44 height 18
click at [179, 472] on div "Shapes" at bounding box center [188, 512] width 25 height 7
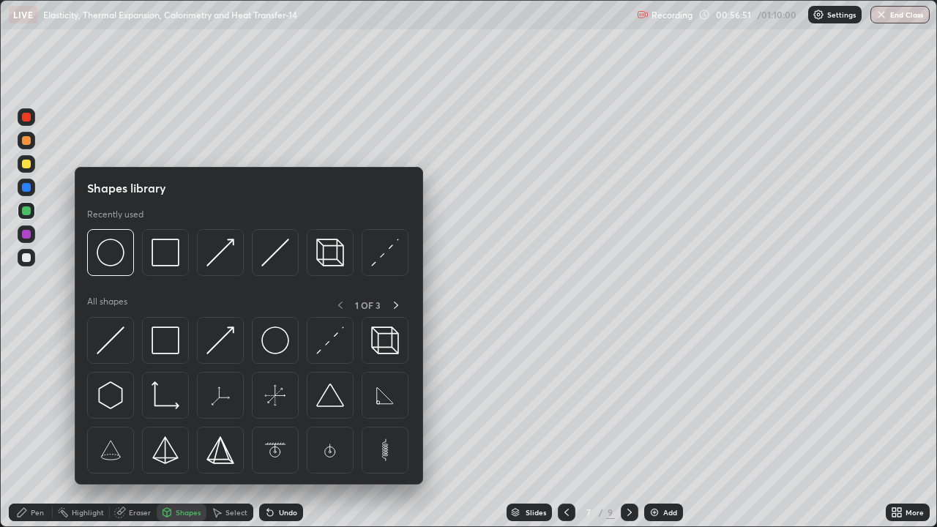
click at [31, 472] on div "Pen" at bounding box center [37, 512] width 13 height 7
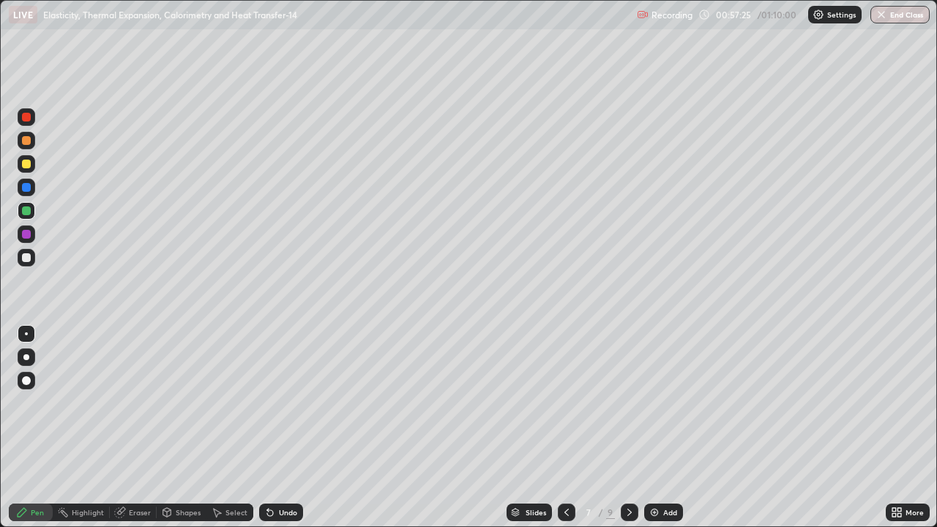
click at [275, 472] on div "Undo" at bounding box center [281, 513] width 44 height 18
click at [279, 472] on div "Undo" at bounding box center [288, 512] width 18 height 7
click at [275, 472] on div "Undo" at bounding box center [281, 513] width 44 height 18
click at [279, 472] on div "Undo" at bounding box center [288, 512] width 18 height 7
click at [280, 472] on div "Undo" at bounding box center [288, 512] width 18 height 7
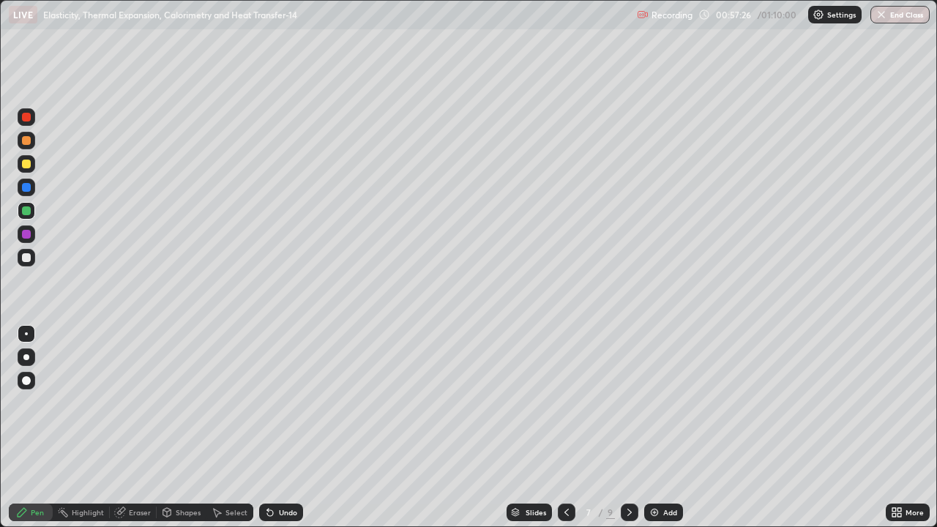
click at [280, 472] on div "Undo" at bounding box center [288, 512] width 18 height 7
click at [282, 472] on div "Undo" at bounding box center [288, 512] width 18 height 7
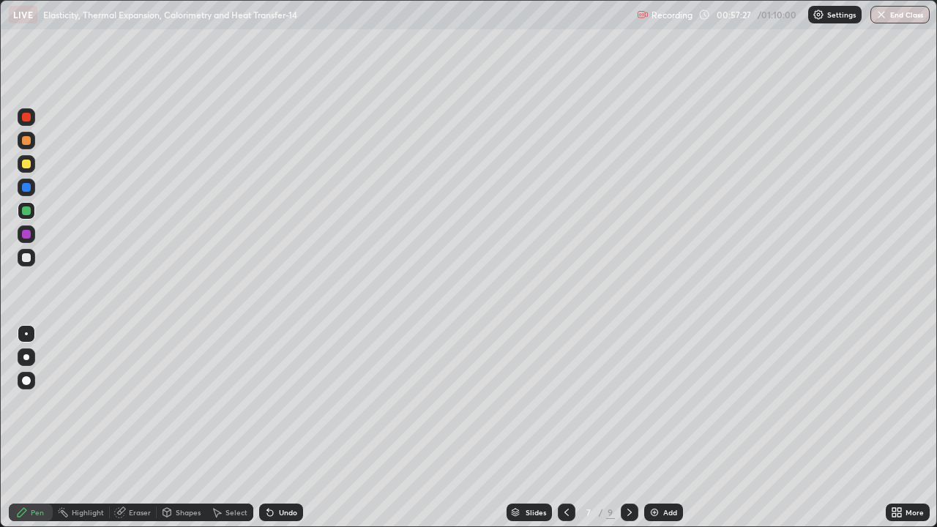
click at [281, 472] on div "Undo" at bounding box center [288, 512] width 18 height 7
click at [124, 472] on icon at bounding box center [120, 512] width 12 height 12
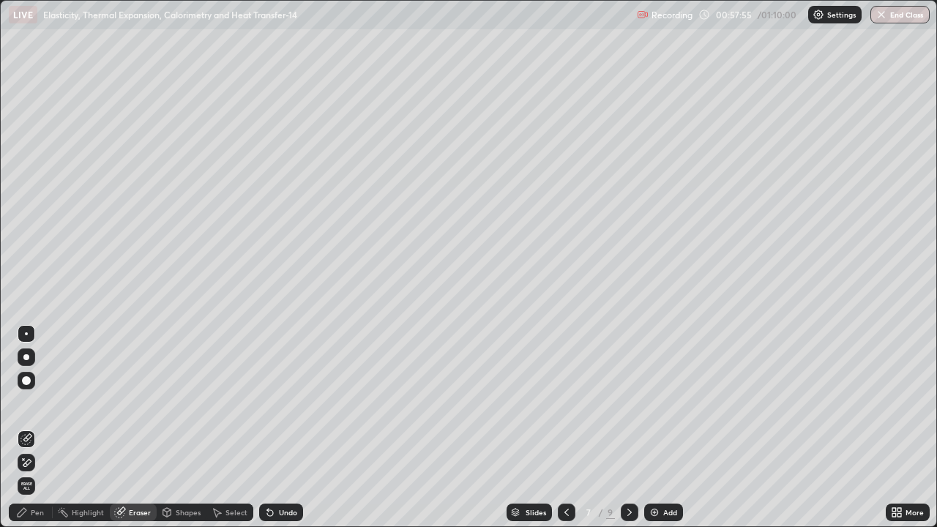
click at [31, 472] on div "Pen" at bounding box center [37, 512] width 13 height 7
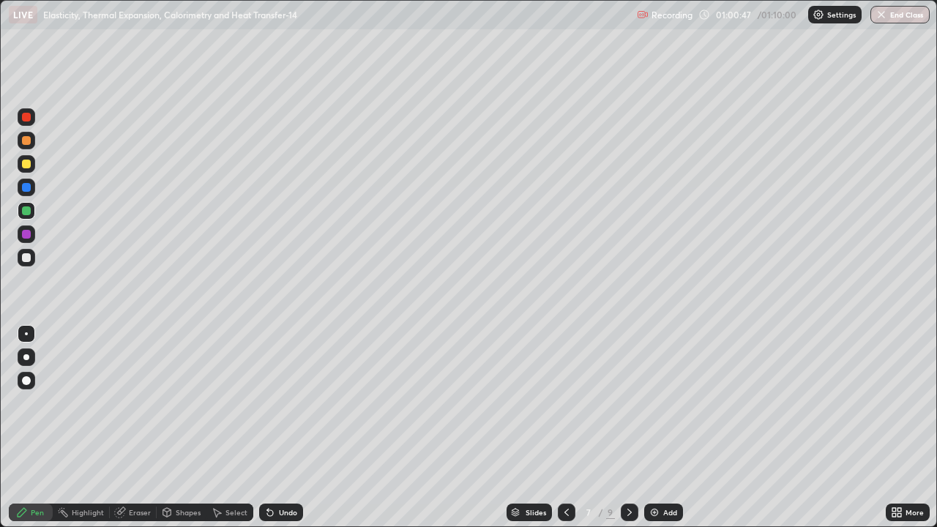
click at [628, 472] on icon at bounding box center [630, 512] width 12 height 12
click at [25, 187] on div at bounding box center [26, 187] width 9 height 9
click at [628, 472] on icon at bounding box center [630, 512] width 12 height 12
click at [565, 472] on icon at bounding box center [567, 512] width 12 height 12
click at [632, 472] on icon at bounding box center [630, 512] width 12 height 12
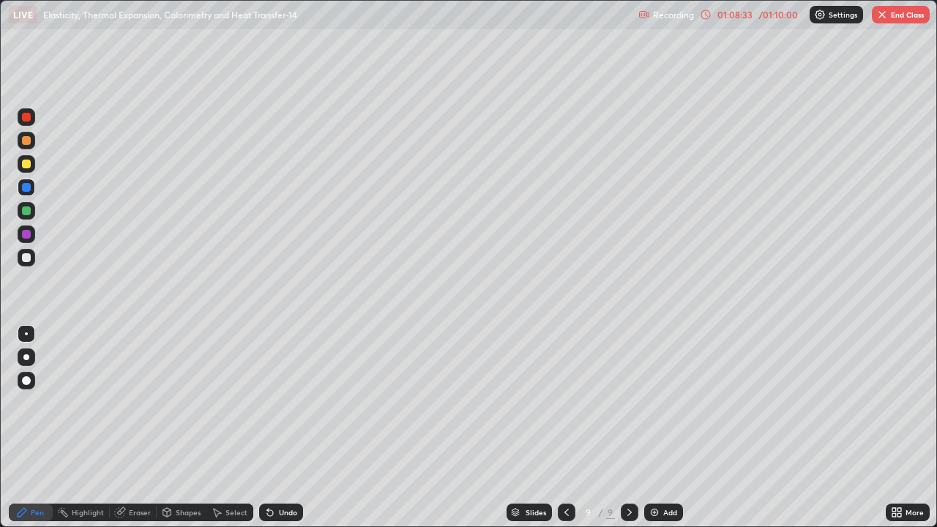
click at [565, 472] on icon at bounding box center [567, 512] width 12 height 12
click at [563, 472] on icon at bounding box center [567, 512] width 12 height 12
click at [565, 472] on icon at bounding box center [567, 512] width 12 height 12
click at [524, 472] on div "Slides" at bounding box center [528, 513] width 45 height 18
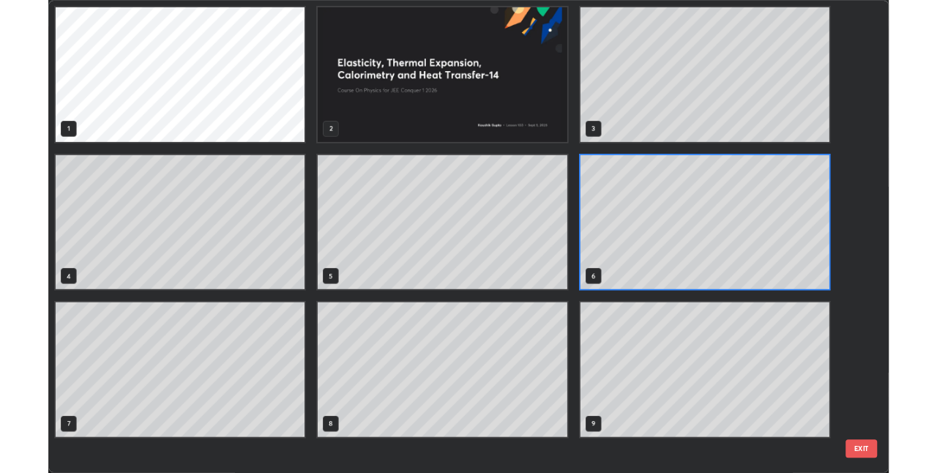
scroll to position [521, 928]
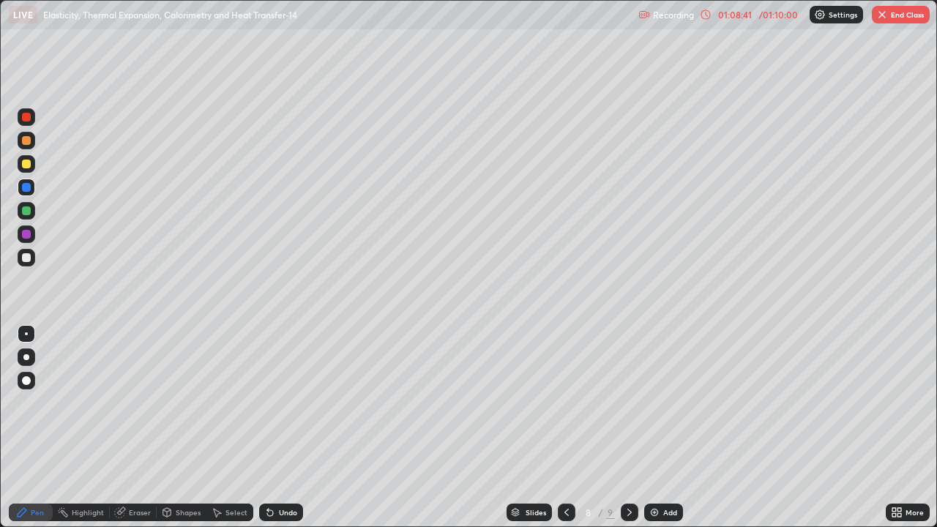
click at [891, 17] on button "End Class" at bounding box center [901, 15] width 58 height 18
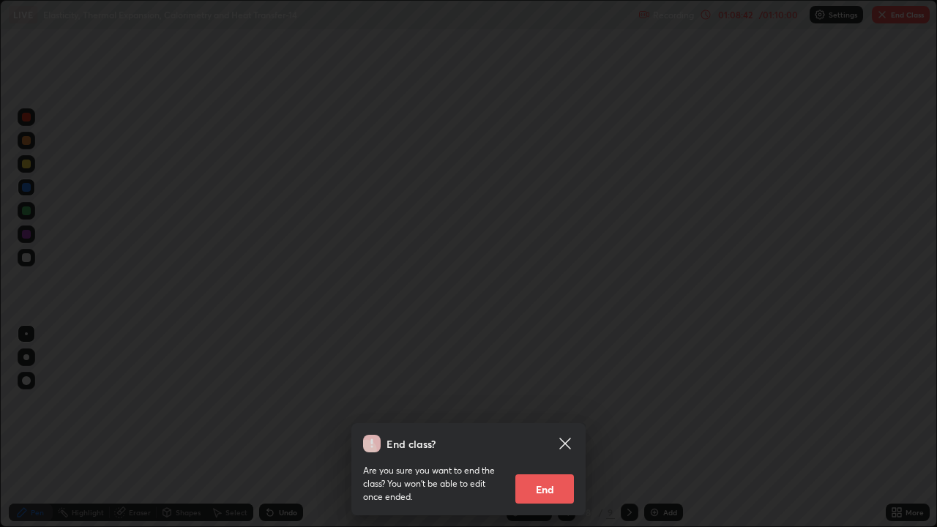
click at [559, 472] on button "End" at bounding box center [544, 488] width 59 height 29
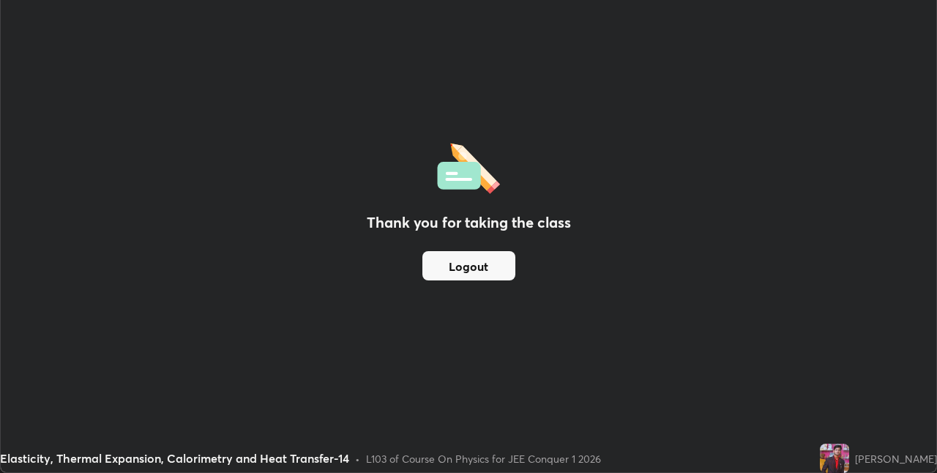
scroll to position [72711, 72247]
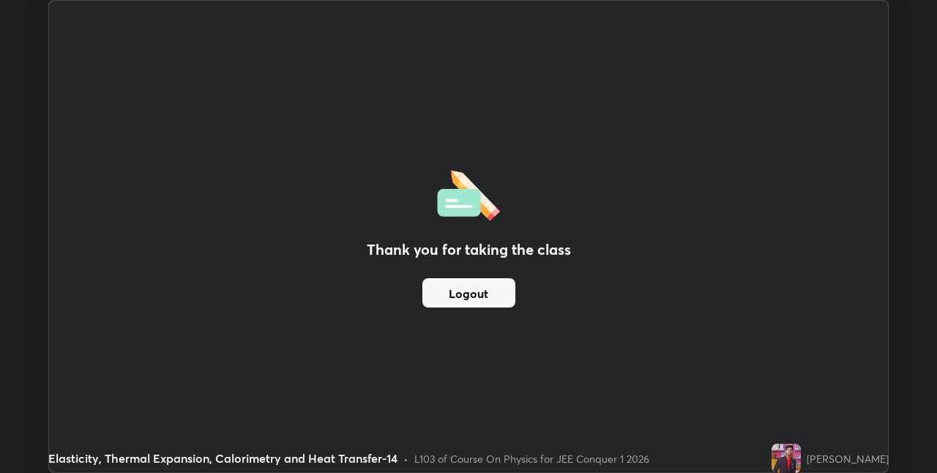
click at [437, 293] on button "Logout" at bounding box center [468, 292] width 93 height 29
click at [351, 329] on div "Thank you for taking the class Logout" at bounding box center [468, 236] width 839 height 471
